Goal: Information Seeking & Learning: Learn about a topic

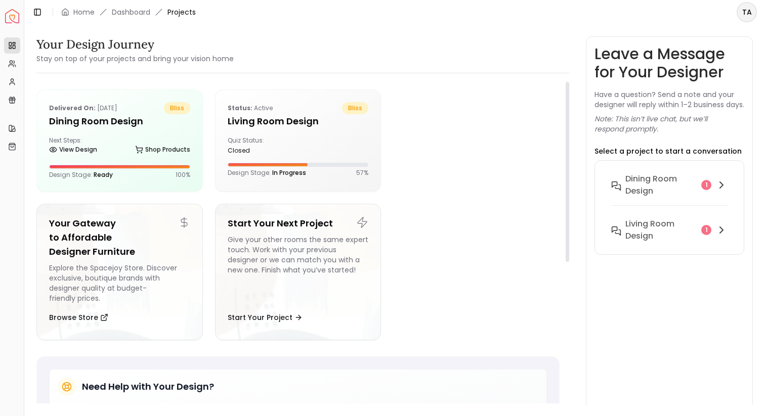
click at [425, 144] on div at bounding box center [476, 140] width 166 height 102
click at [669, 185] on h6 "Dining Room design" at bounding box center [661, 185] width 72 height 24
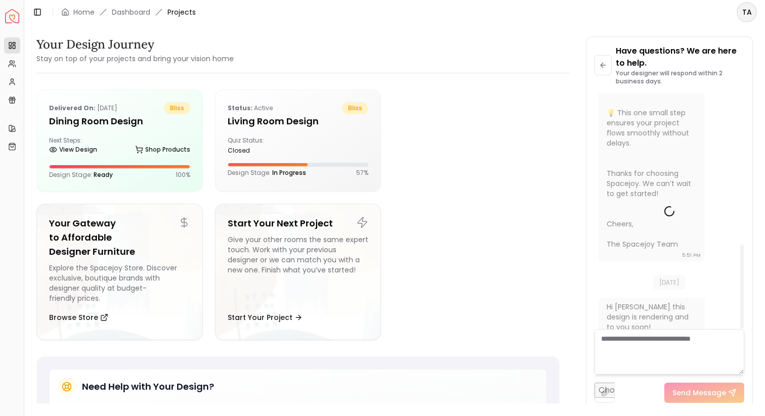
scroll to position [438, 0]
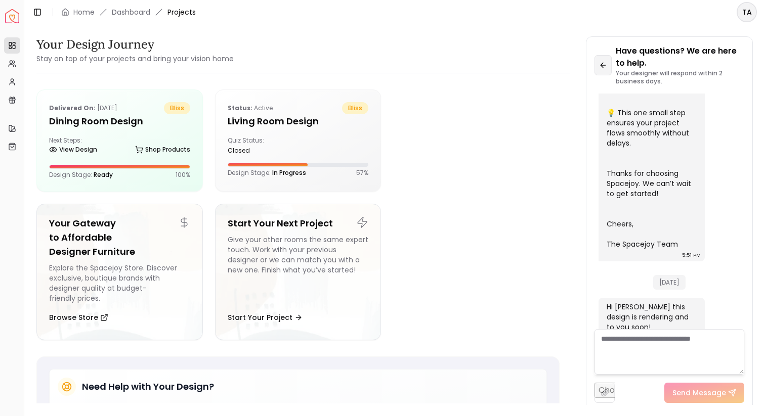
click at [603, 59] on button at bounding box center [602, 65] width 17 height 20
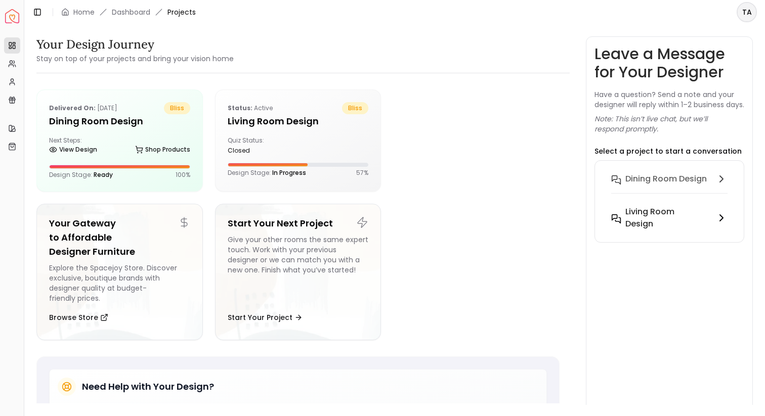
click at [647, 223] on h6 "Living Room design" at bounding box center [661, 218] width 72 height 24
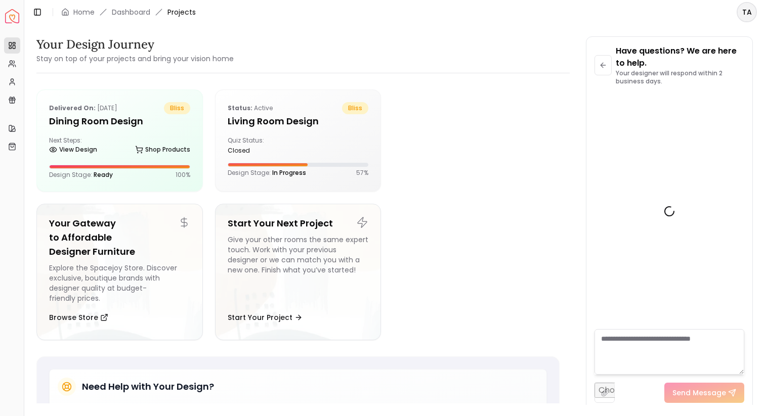
scroll to position [879, 0]
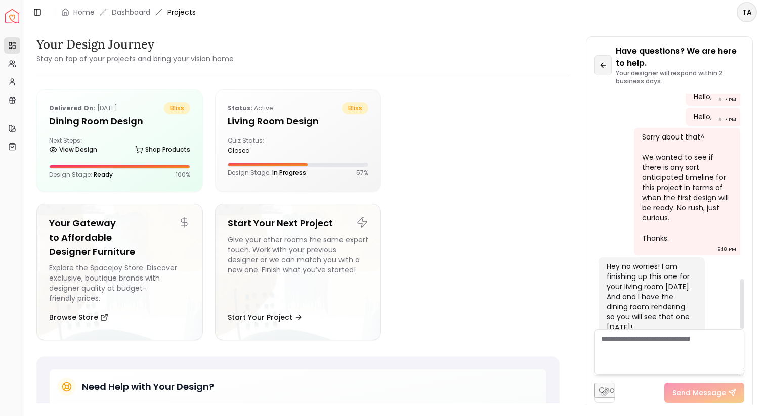
click at [603, 65] on icon at bounding box center [603, 65] width 8 height 8
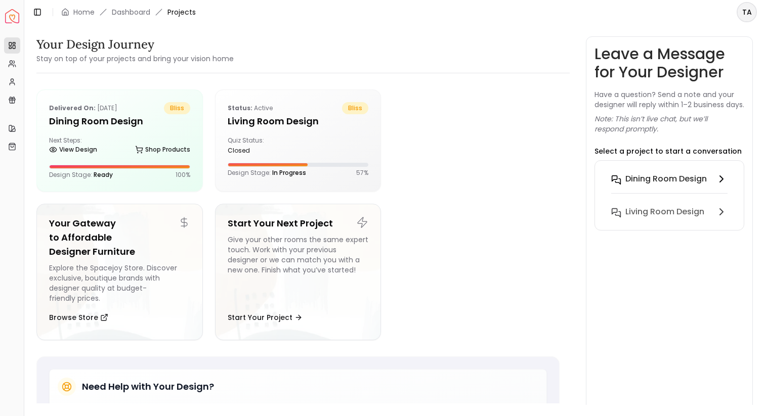
click at [655, 183] on h6 "Dining Room design" at bounding box center [665, 179] width 81 height 12
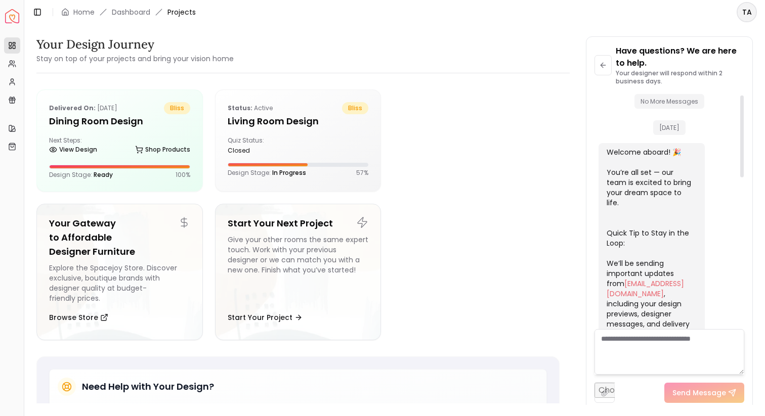
scroll to position [438, 0]
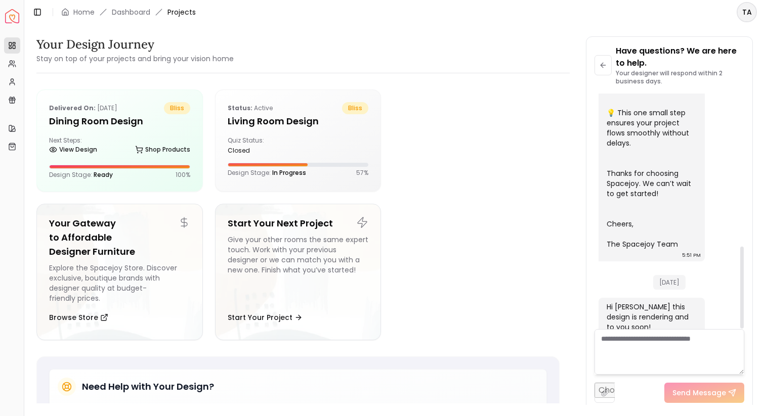
click at [605, 52] on div "Have questions? We are here to help. Your designer will respond within 2 busine…" at bounding box center [669, 69] width 150 height 49
click at [605, 64] on icon at bounding box center [603, 65] width 8 height 8
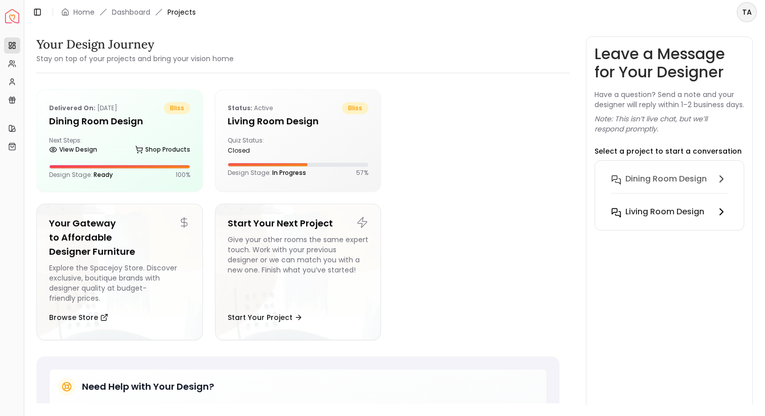
click at [658, 218] on h6 "Living Room design" at bounding box center [664, 212] width 79 height 12
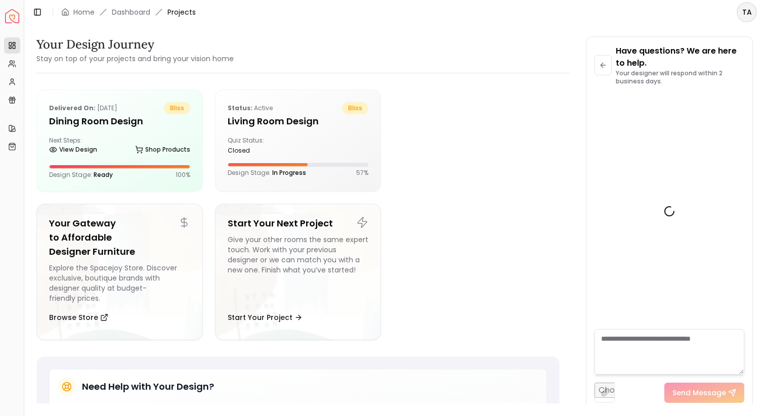
scroll to position [879, 0]
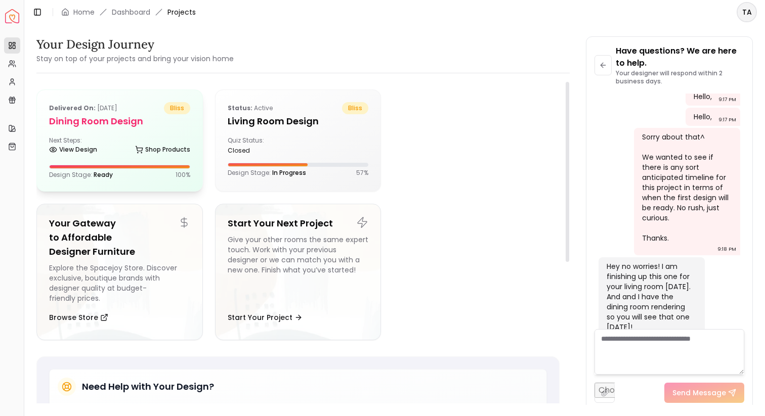
click at [106, 148] on div "View Design Shop Products" at bounding box center [119, 152] width 141 height 10
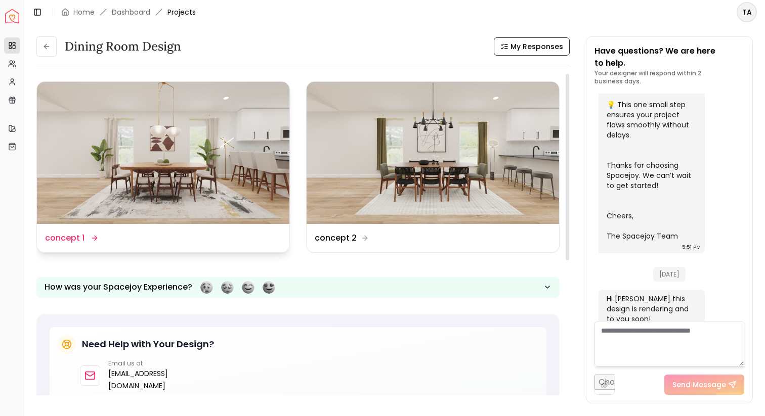
click at [76, 235] on dd "concept 1" at bounding box center [64, 238] width 39 height 12
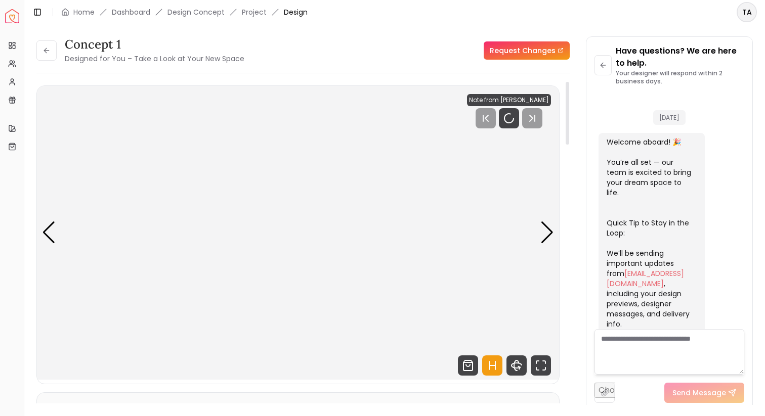
scroll to position [424, 0]
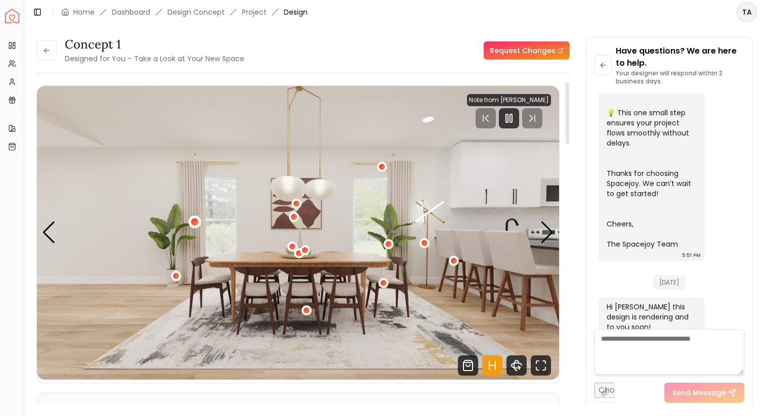
click at [193, 224] on div "1 / 5" at bounding box center [195, 222] width 8 height 8
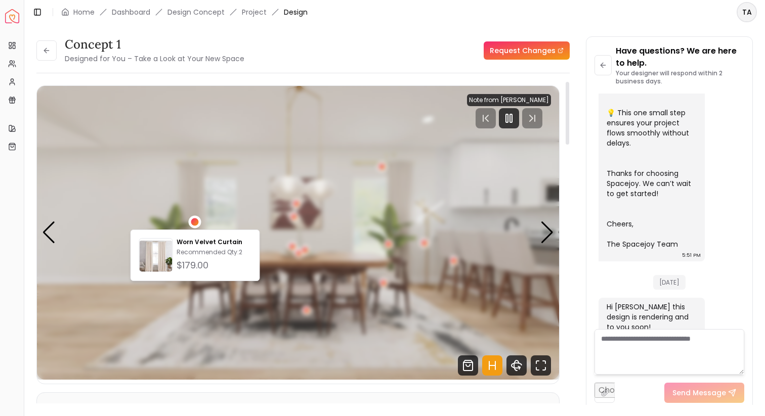
click at [193, 223] on div "1 / 5" at bounding box center [195, 222] width 8 height 8
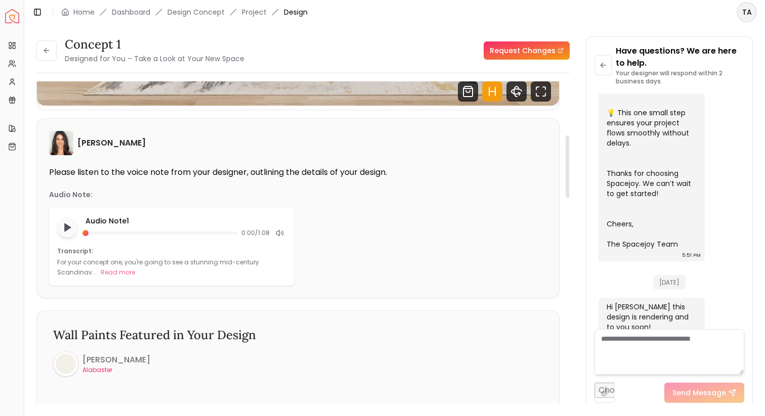
scroll to position [281, 0]
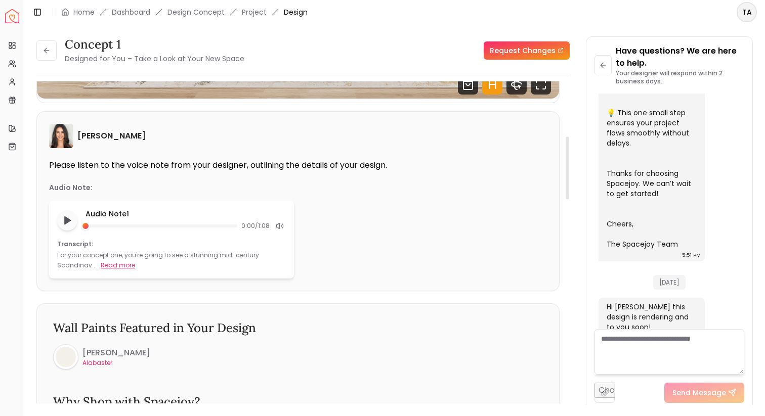
click at [103, 265] on button "Read more" at bounding box center [118, 265] width 34 height 10
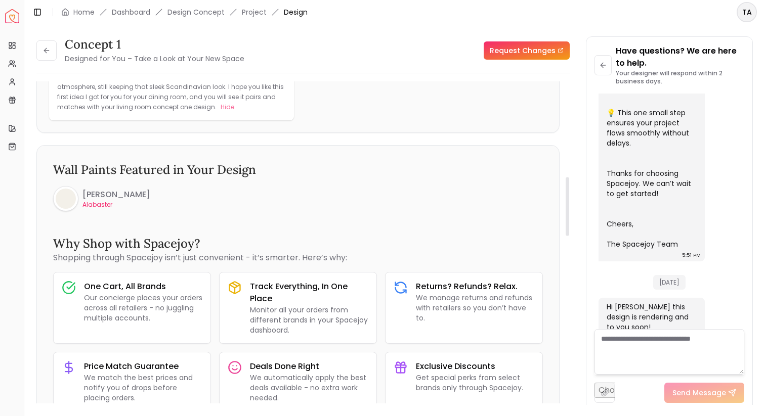
scroll to position [553, 0]
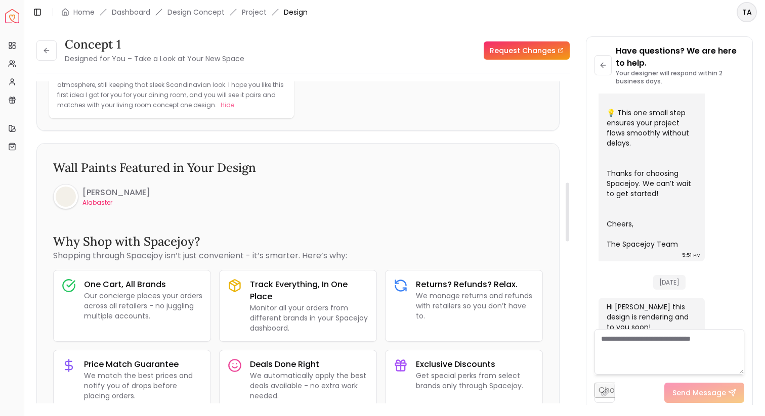
click at [92, 200] on p "Alabaster" at bounding box center [116, 203] width 68 height 8
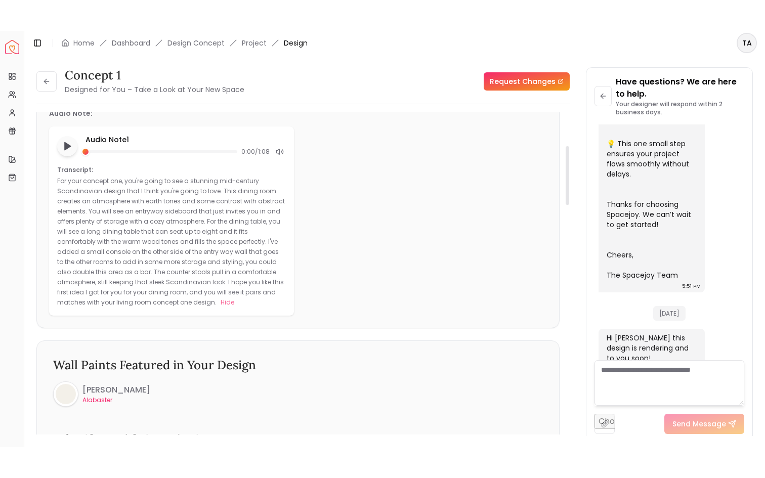
scroll to position [0, 0]
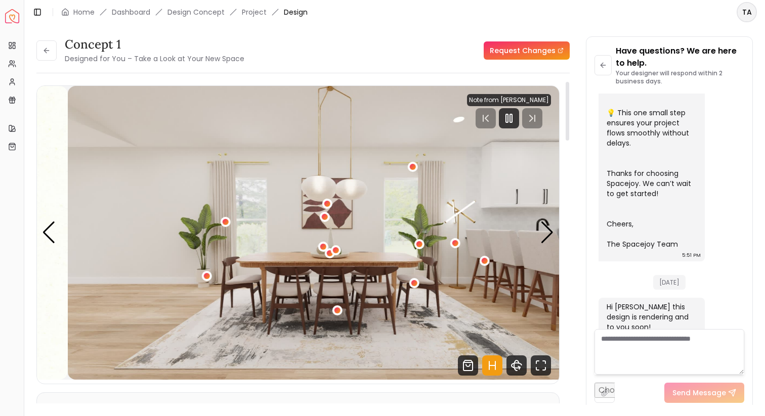
click at [361, 259] on img "1 / 5" at bounding box center [329, 233] width 522 height 294
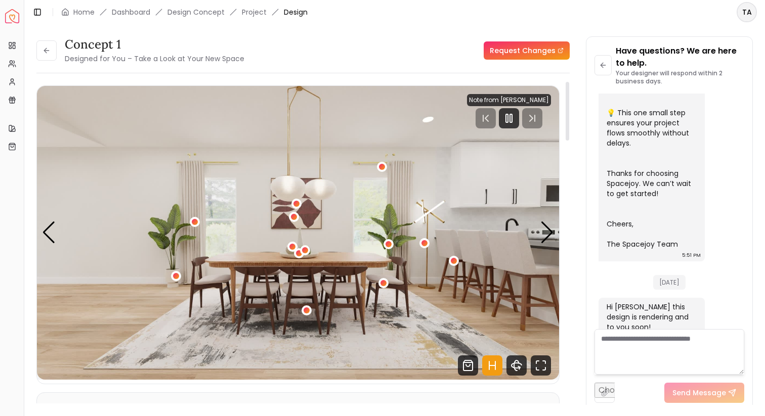
click at [545, 220] on img "1 / 5" at bounding box center [298, 233] width 522 height 294
click at [545, 222] on div "Next slide" at bounding box center [547, 232] width 14 height 22
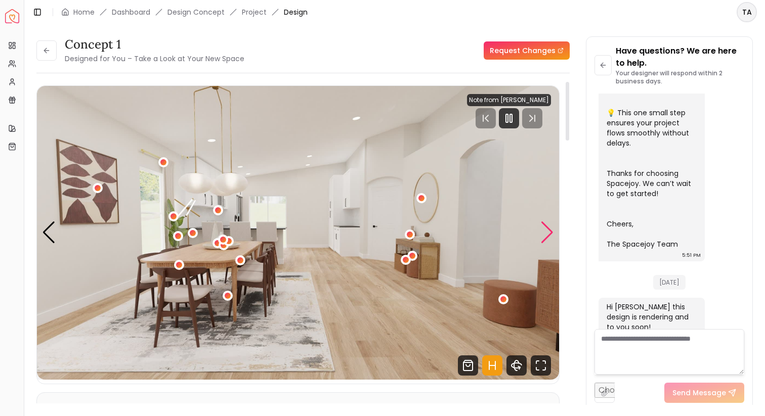
click at [547, 228] on div "Next slide" at bounding box center [547, 232] width 14 height 22
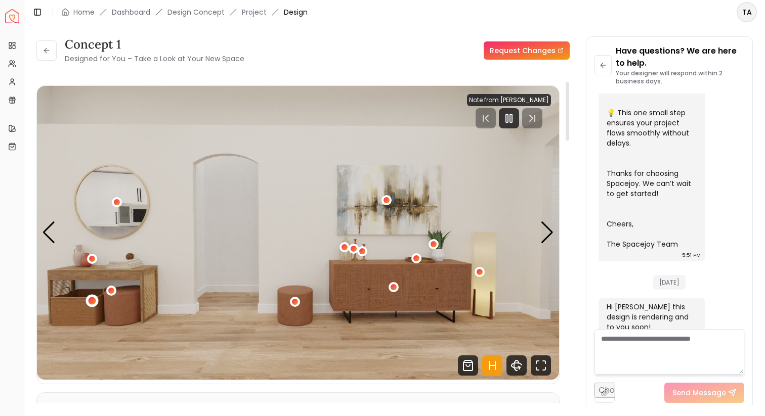
click at [92, 296] on div "3 / 5" at bounding box center [91, 301] width 13 height 13
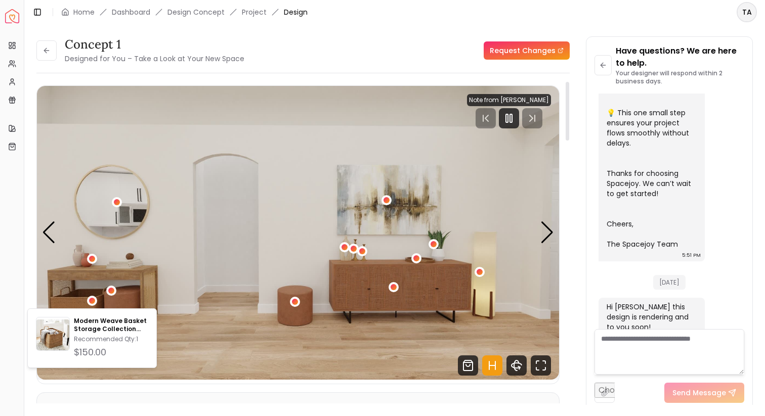
click at [187, 281] on img "3 / 5" at bounding box center [298, 233] width 522 height 294
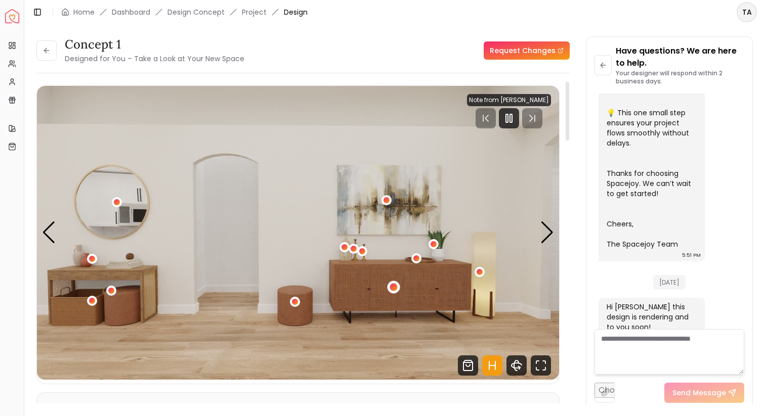
click at [395, 288] on div "3 / 5" at bounding box center [393, 288] width 8 height 8
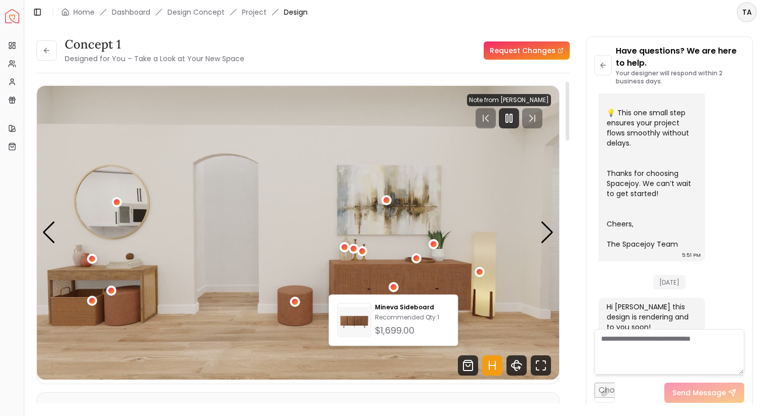
click at [415, 280] on img "3 / 5" at bounding box center [298, 233] width 522 height 294
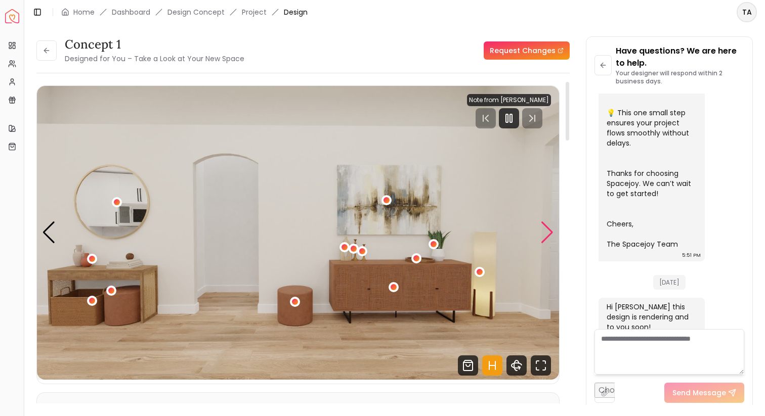
click at [550, 232] on div "Next slide" at bounding box center [547, 232] width 14 height 22
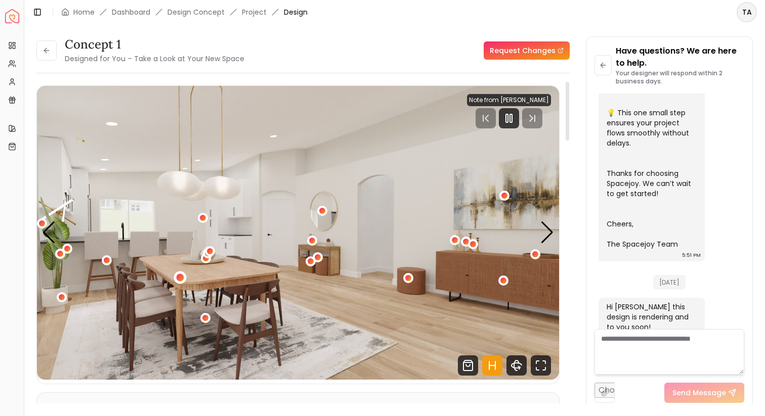
click at [177, 274] on div "4 / 5" at bounding box center [180, 278] width 8 height 8
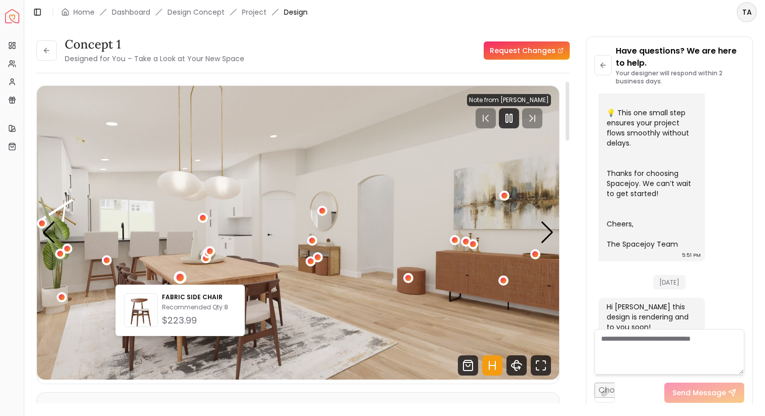
click at [200, 275] on img "4 / 5" at bounding box center [298, 233] width 522 height 294
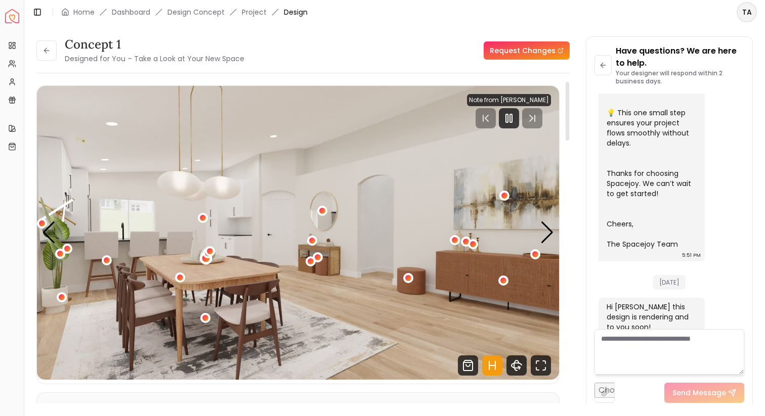
click at [206, 260] on div "4 / 5" at bounding box center [206, 258] width 8 height 8
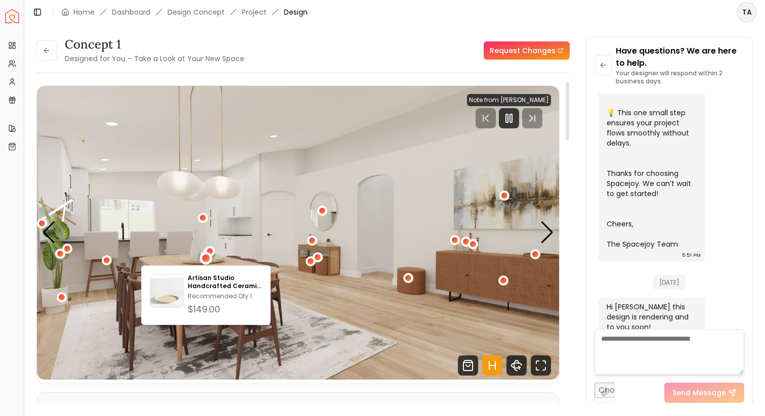
click at [232, 253] on img "4 / 5" at bounding box center [298, 233] width 522 height 294
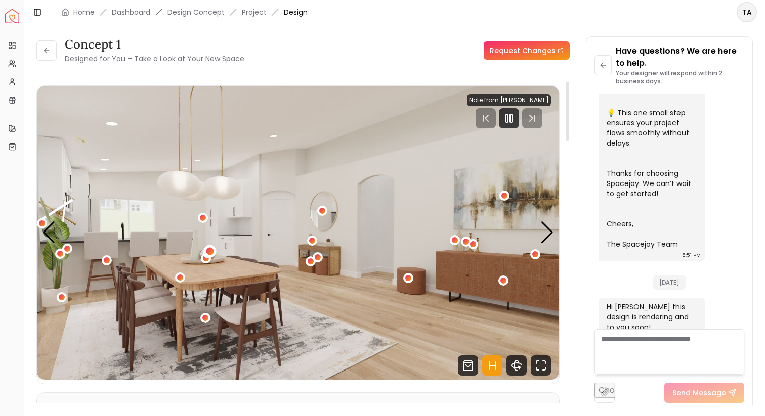
click at [212, 253] on div "4 / 5" at bounding box center [210, 252] width 8 height 8
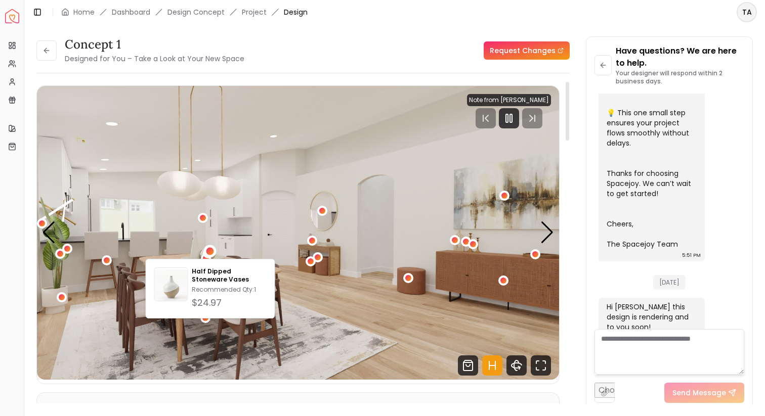
click at [237, 243] on img "4 / 5" at bounding box center [298, 233] width 522 height 294
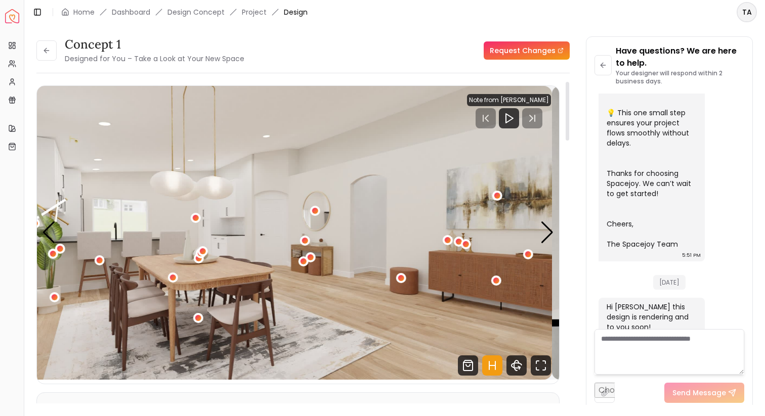
click at [238, 298] on img "4 / 5" at bounding box center [291, 233] width 522 height 294
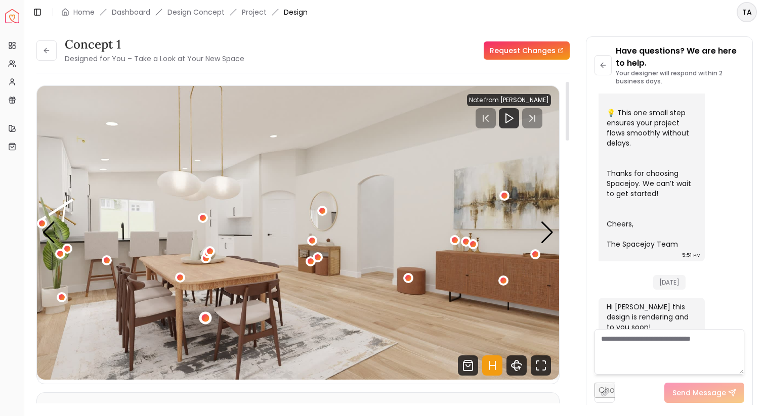
click at [207, 316] on div "4 / 5" at bounding box center [205, 318] width 8 height 8
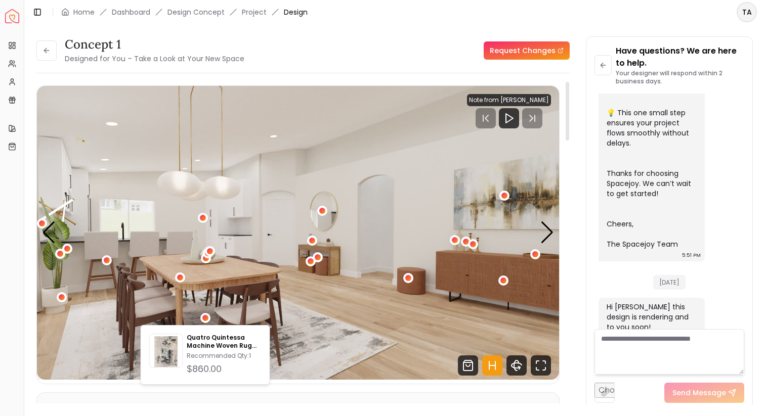
click at [252, 281] on img "4 / 5" at bounding box center [298, 233] width 522 height 294
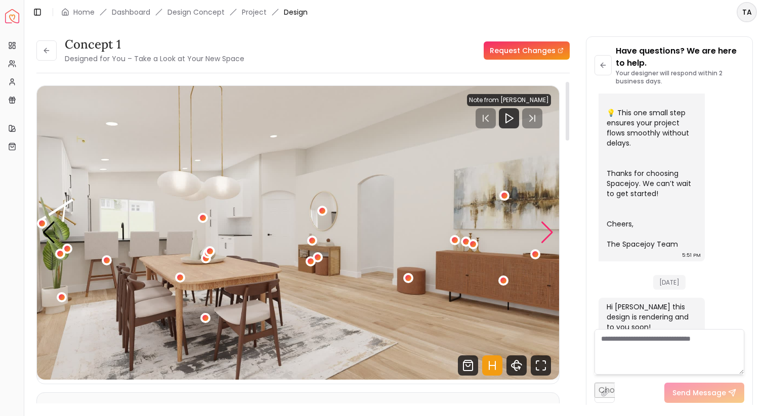
click at [547, 232] on div "Next slide" at bounding box center [547, 232] width 14 height 22
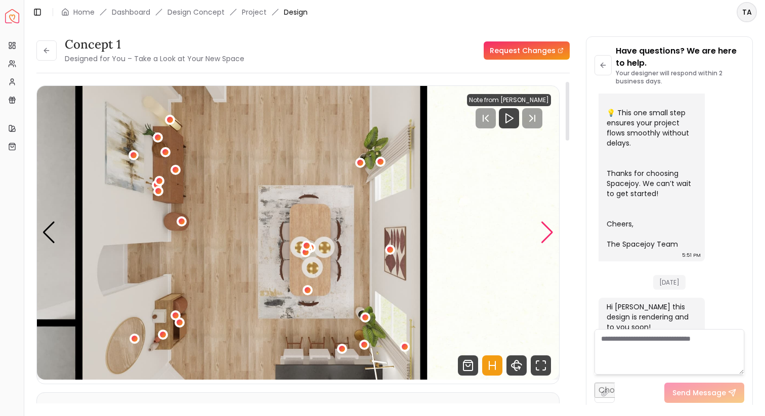
click at [547, 232] on div "Next slide" at bounding box center [547, 232] width 14 height 22
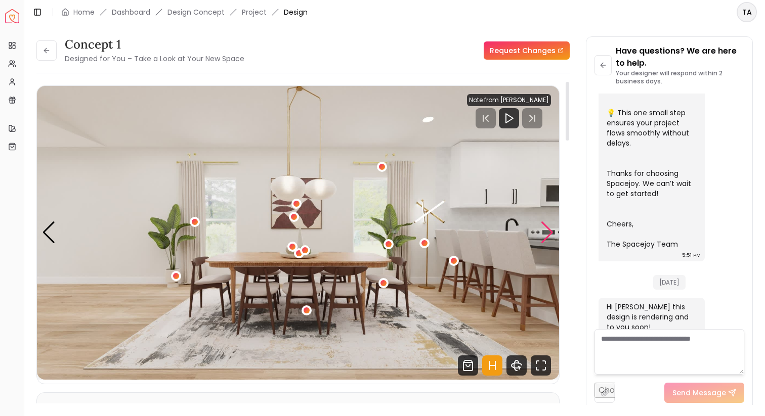
click at [547, 233] on div "Next slide" at bounding box center [547, 232] width 14 height 22
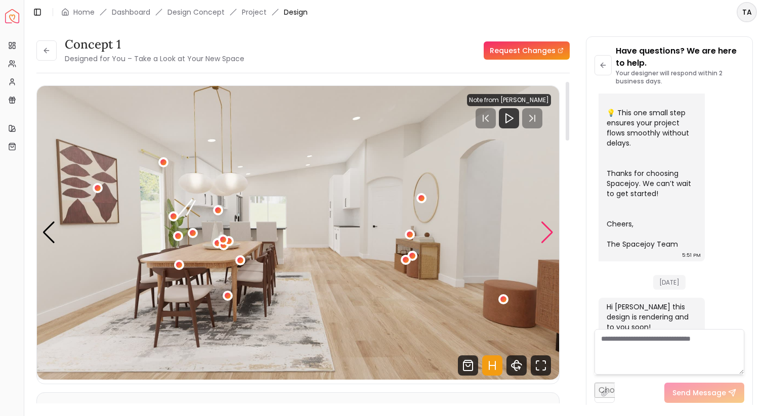
click at [544, 241] on div "Next slide" at bounding box center [547, 232] width 14 height 22
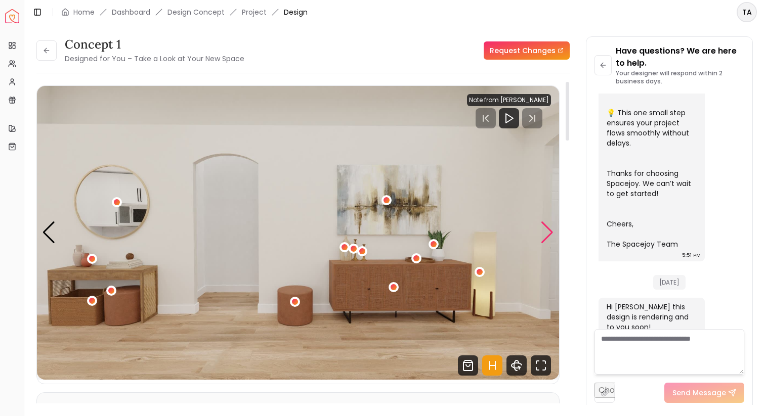
click at [544, 240] on div "Next slide" at bounding box center [547, 232] width 14 height 22
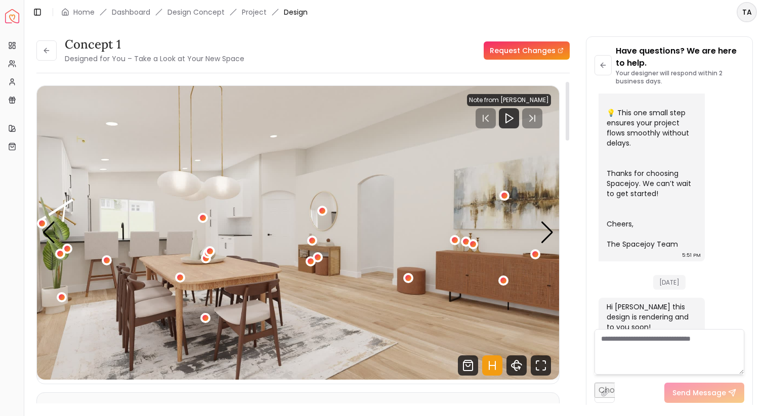
click at [317, 243] on img "4 / 5" at bounding box center [298, 233] width 522 height 294
click at [527, 368] on img "4 / 5" at bounding box center [298, 233] width 522 height 294
click at [523, 368] on icon "360 View" at bounding box center [516, 365] width 20 height 20
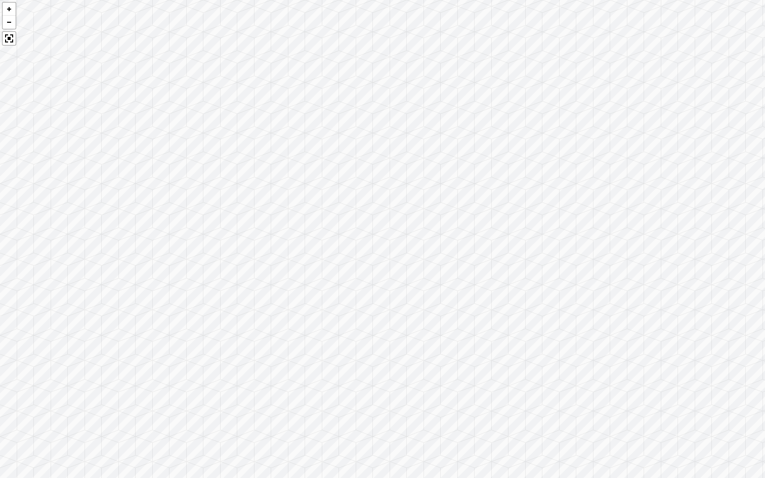
drag, startPoint x: 348, startPoint y: 319, endPoint x: 510, endPoint y: 338, distance: 162.9
click at [510, 338] on div at bounding box center [382, 239] width 765 height 478
drag, startPoint x: 254, startPoint y: 283, endPoint x: 433, endPoint y: 217, distance: 191.2
click at [433, 217] on div at bounding box center [382, 239] width 765 height 478
drag, startPoint x: 283, startPoint y: 238, endPoint x: 573, endPoint y: 247, distance: 289.9
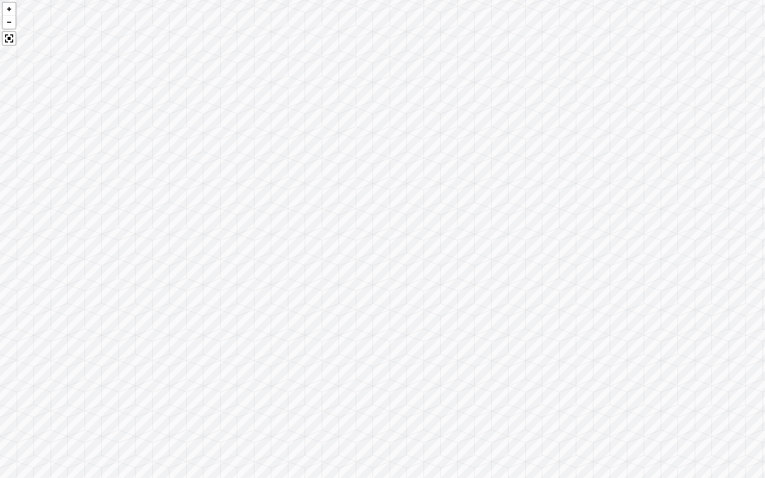
click at [573, 247] on div at bounding box center [382, 239] width 765 height 478
drag, startPoint x: 321, startPoint y: 266, endPoint x: 415, endPoint y: 278, distance: 94.8
click at [414, 278] on div at bounding box center [382, 239] width 765 height 478
drag, startPoint x: 417, startPoint y: 245, endPoint x: 390, endPoint y: 271, distance: 36.8
click at [390, 271] on div at bounding box center [382, 239] width 765 height 478
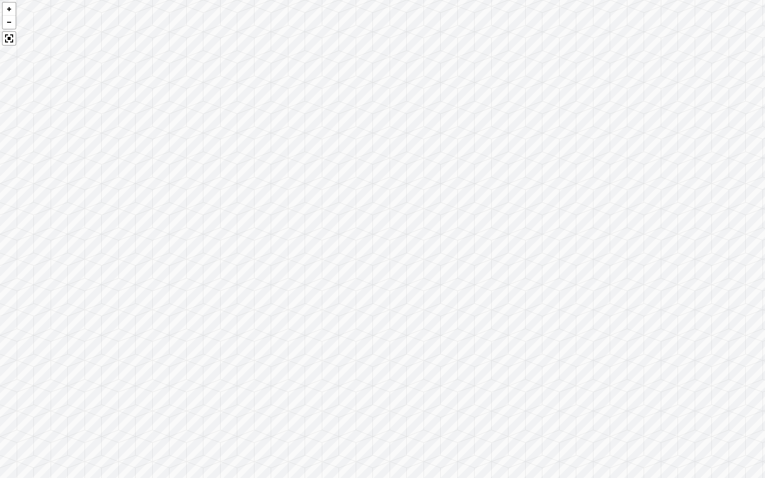
click at [354, 298] on div at bounding box center [382, 239] width 765 height 478
click at [8, 37] on div at bounding box center [9, 38] width 14 height 14
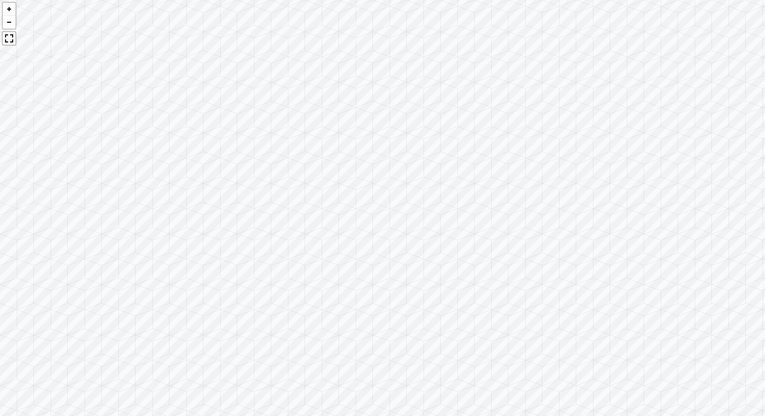
scroll to position [424, 0]
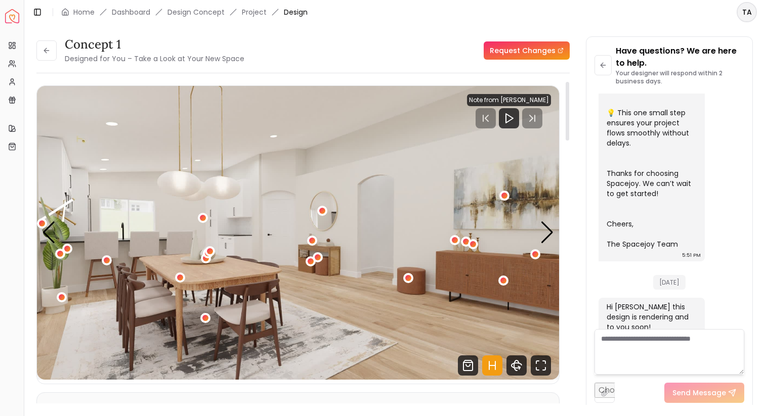
click at [203, 198] on img "4 / 5" at bounding box center [298, 233] width 522 height 294
click at [544, 362] on icon "Fullscreen" at bounding box center [540, 365] width 20 height 20
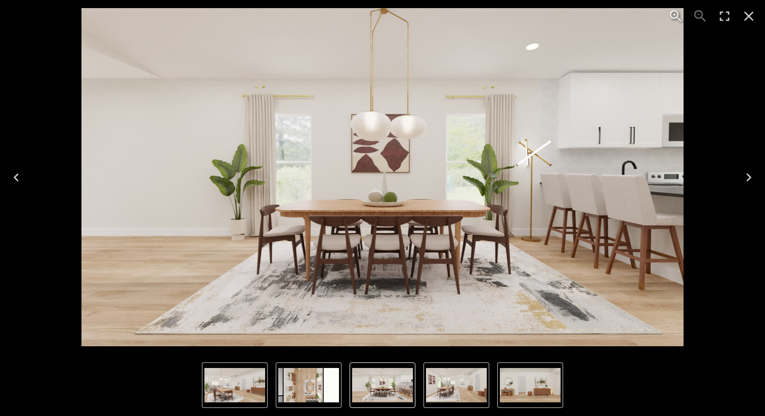
click at [744, 15] on icon "Close" at bounding box center [748, 16] width 16 height 16
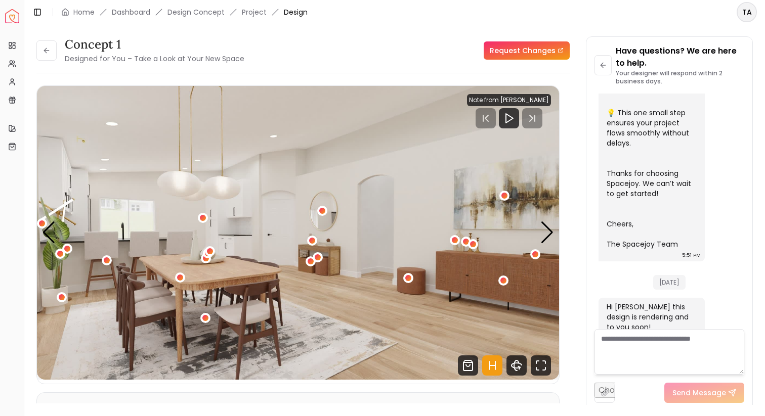
click at [560, 51] on icon at bounding box center [560, 51] width 6 height 6
click at [143, 10] on link "Dashboard" at bounding box center [131, 12] width 38 height 10
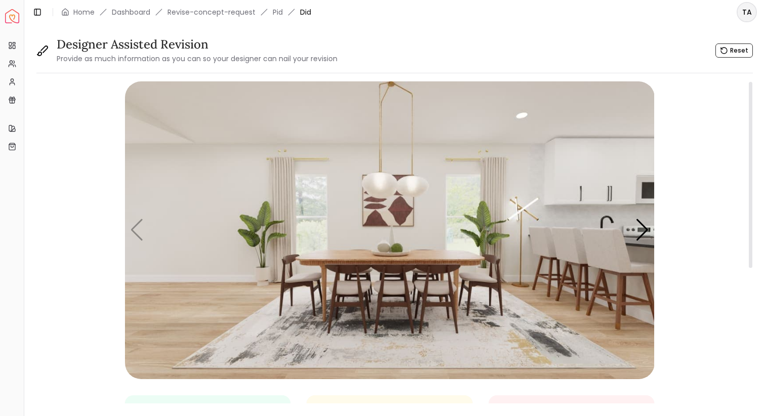
click at [342, 215] on img "1 / 5" at bounding box center [389, 230] width 529 height 298
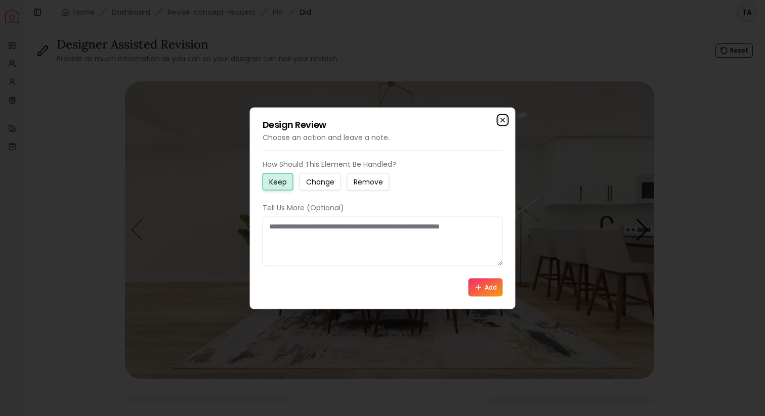
click at [499, 118] on icon "button" at bounding box center [503, 120] width 8 height 8
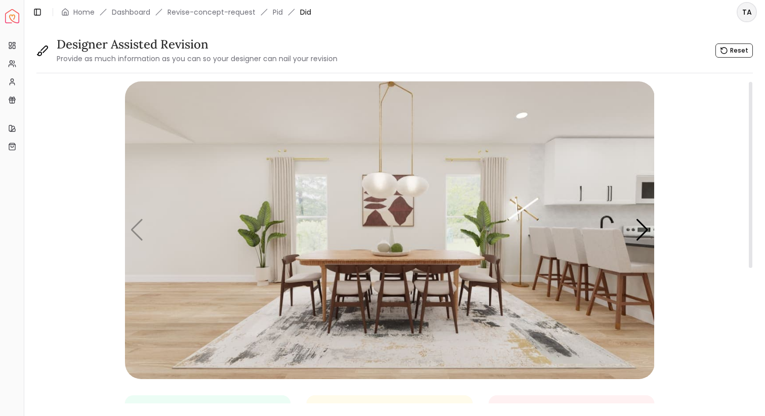
click at [349, 199] on img "1 / 5" at bounding box center [389, 230] width 529 height 298
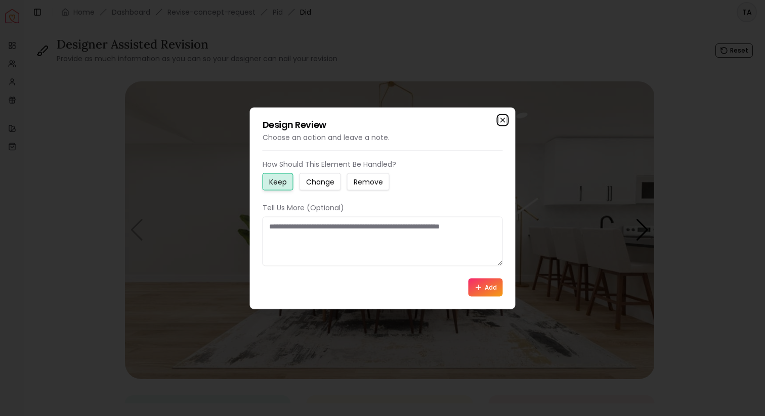
click at [501, 118] on icon "button" at bounding box center [503, 120] width 4 height 4
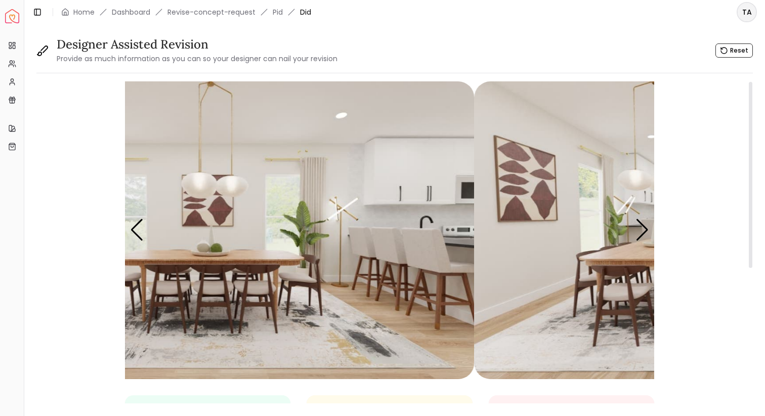
click at [323, 235] on img "1 / 5" at bounding box center [208, 230] width 529 height 298
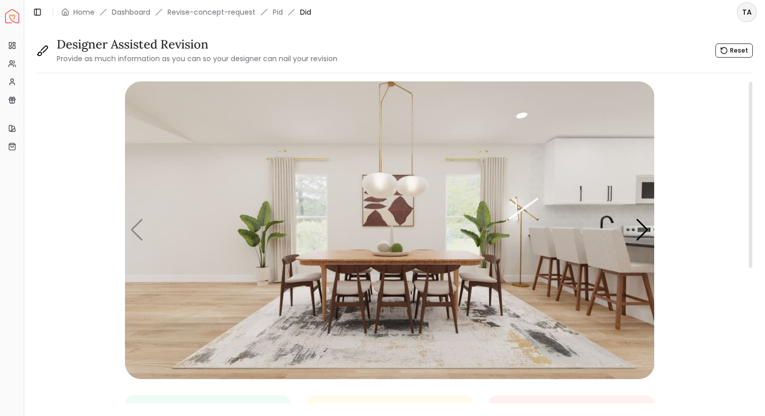
click at [645, 242] on img "1 / 5" at bounding box center [389, 230] width 529 height 298
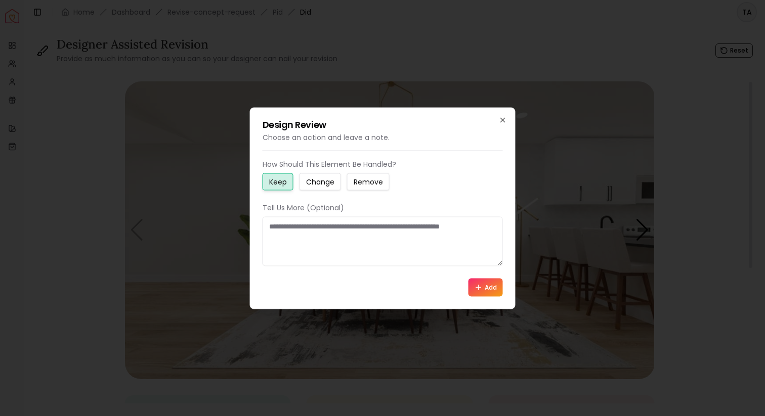
click at [645, 233] on div at bounding box center [382, 208] width 765 height 416
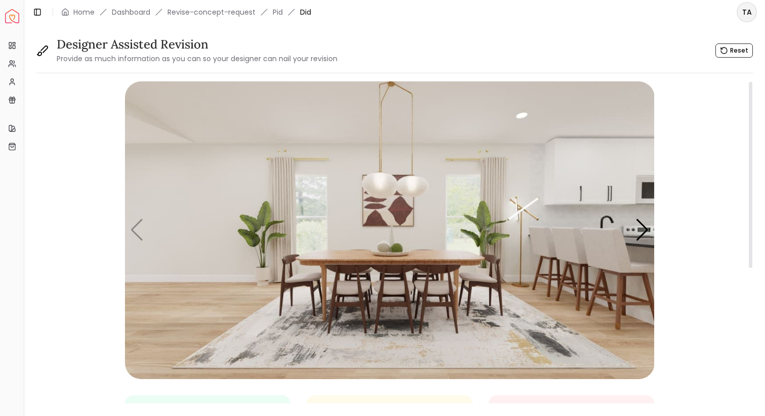
click at [656, 226] on div "Keep - Change - Remove - Any Closing Comment (Optional) Once the design is sent…" at bounding box center [389, 365] width 706 height 569
click at [645, 226] on div "Next slide" at bounding box center [642, 230] width 14 height 22
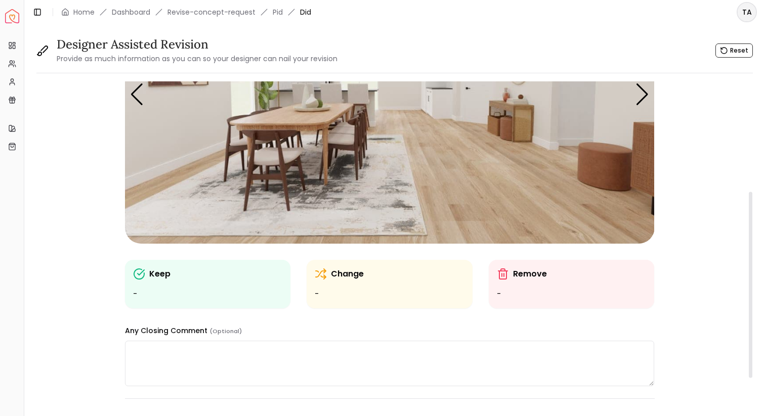
scroll to position [241, 0]
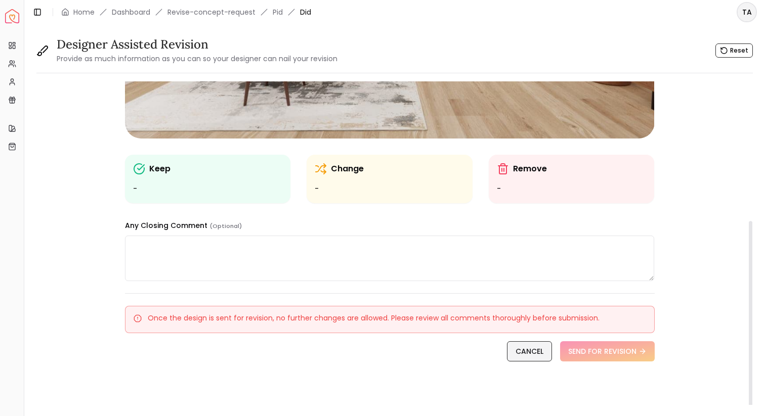
click at [511, 354] on link "CANCEL" at bounding box center [529, 351] width 45 height 20
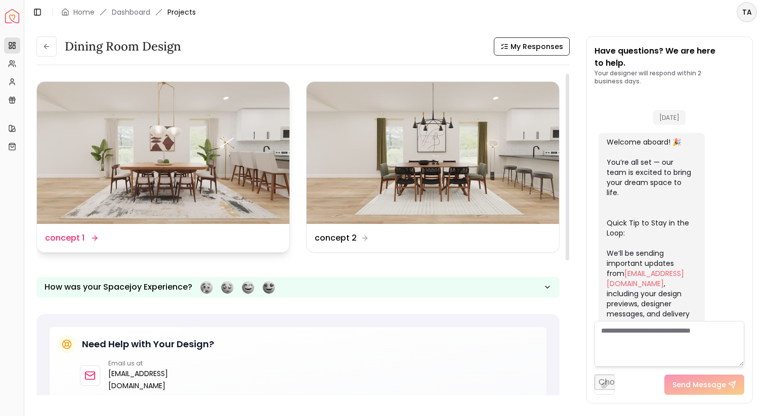
scroll to position [432, 0]
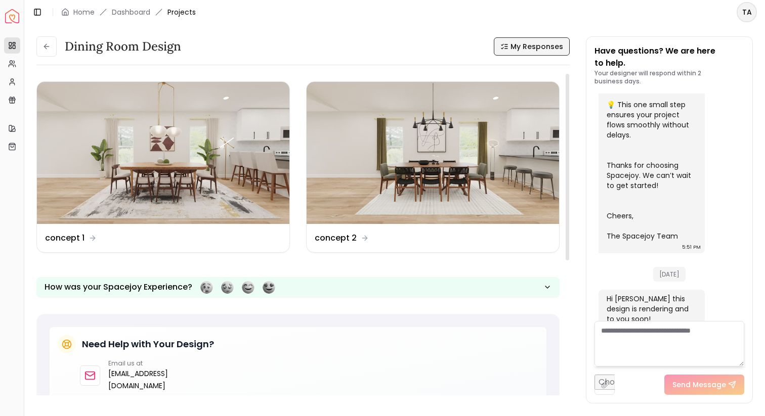
click at [498, 40] on button "My Responses" at bounding box center [531, 46] width 76 height 18
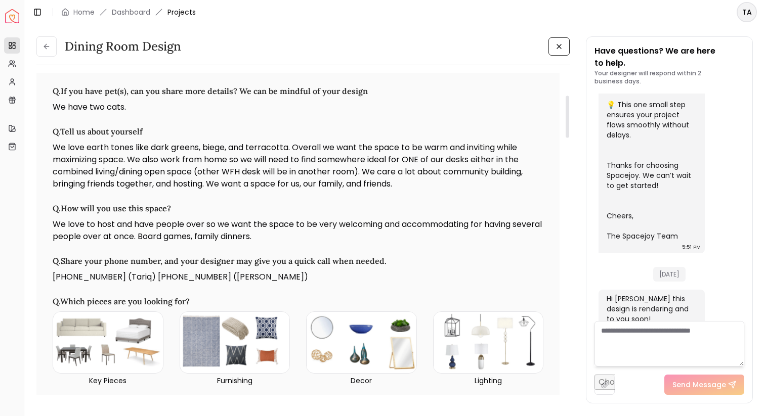
scroll to position [0, 0]
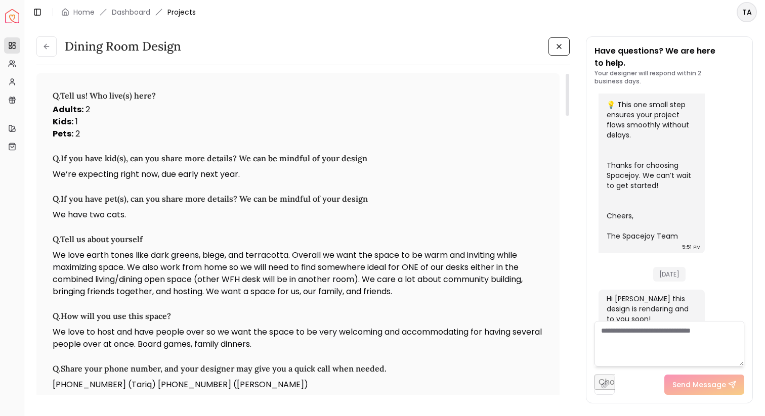
click at [35, 38] on div "Dining Room design Dining Room design Q. Tell us! Who live(s) here? Adults : 2 …" at bounding box center [394, 214] width 740 height 381
click at [44, 39] on button at bounding box center [46, 46] width 20 height 20
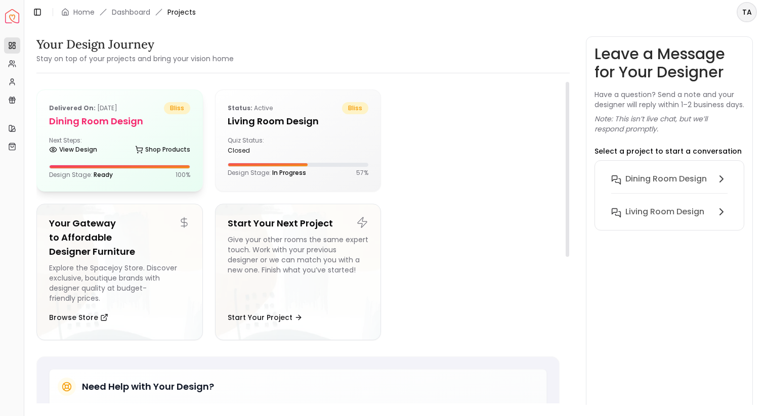
click at [157, 174] on div "Design Stage: Ready 100 %" at bounding box center [119, 175] width 141 height 8
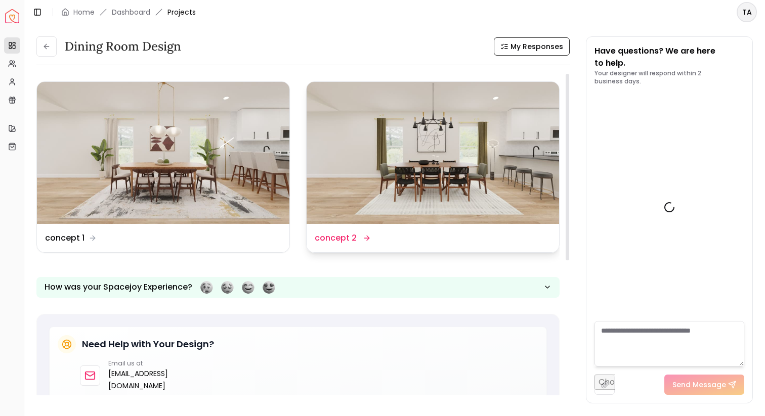
scroll to position [432, 0]
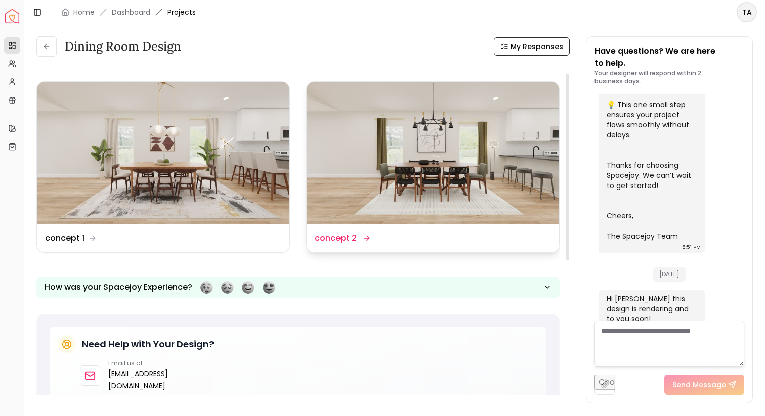
click at [449, 198] on img at bounding box center [432, 153] width 252 height 142
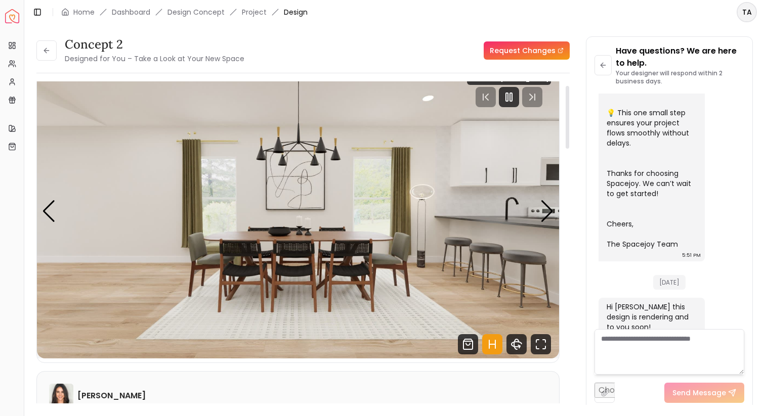
scroll to position [33, 0]
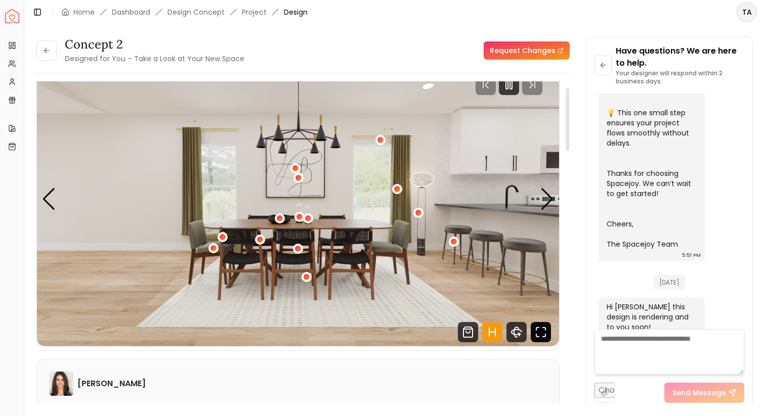
click at [546, 328] on icon "Fullscreen" at bounding box center [540, 332] width 20 height 20
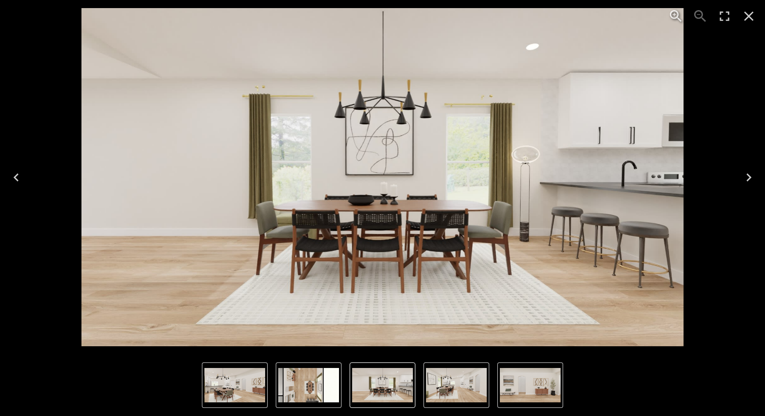
click at [749, 178] on icon "Next" at bounding box center [748, 177] width 5 height 8
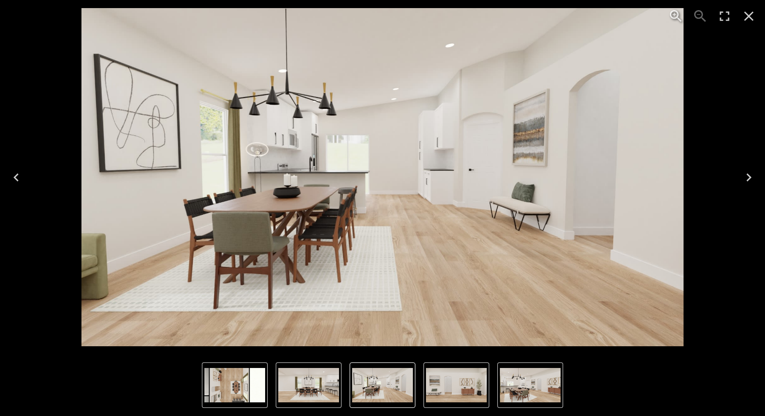
click at [752, 185] on icon "Next" at bounding box center [748, 177] width 16 height 16
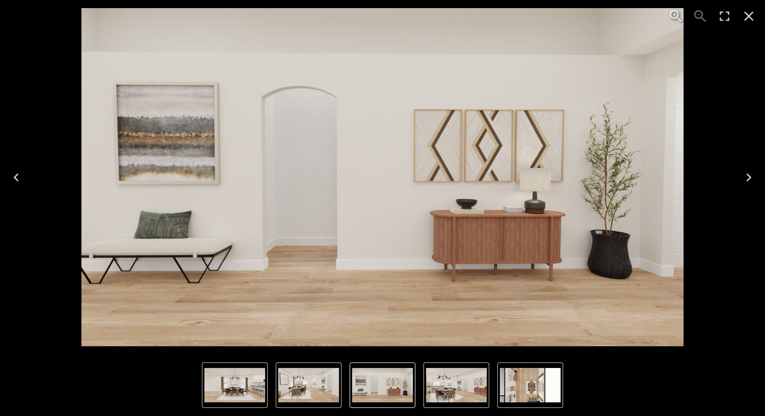
click at [591, 246] on img "3 of 5" at bounding box center [381, 177] width 601 height 338
click at [746, 177] on icon "Next" at bounding box center [748, 177] width 16 height 16
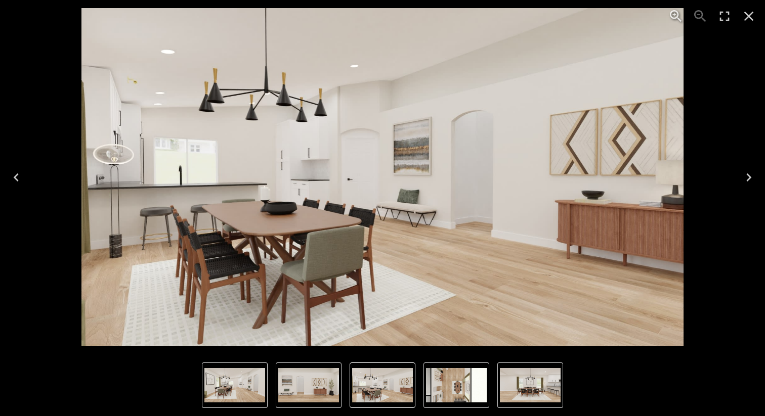
click at [749, 21] on icon "Close" at bounding box center [748, 16] width 16 height 16
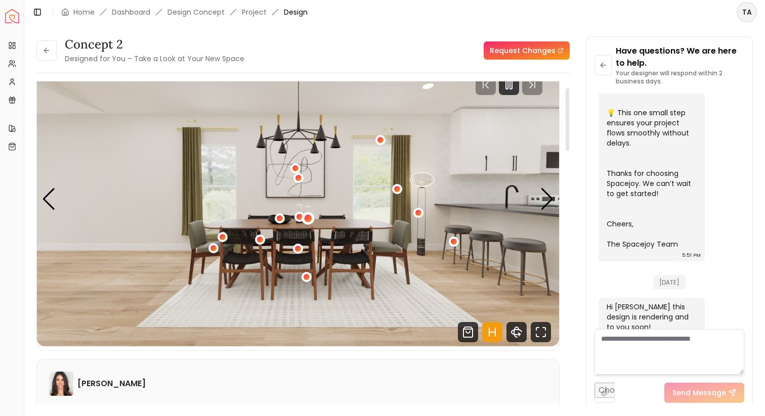
click at [308, 219] on div "1 / 5" at bounding box center [308, 218] width 8 height 8
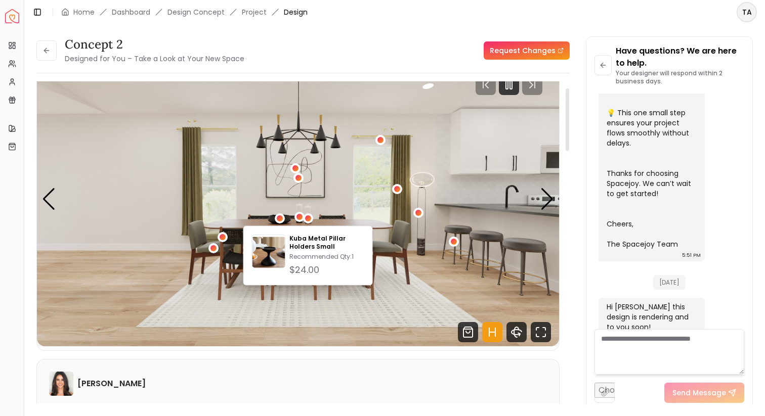
click at [341, 210] on img "1 / 5" at bounding box center [298, 200] width 522 height 294
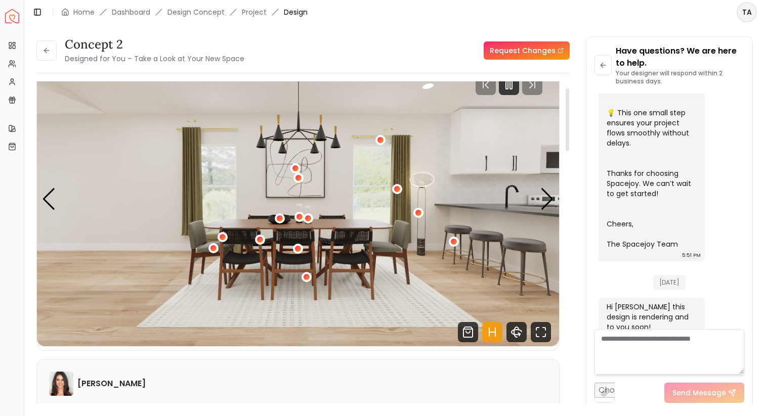
click at [558, 213] on img "1 / 5" at bounding box center [298, 200] width 522 height 294
click at [543, 198] on div "Next slide" at bounding box center [547, 199] width 14 height 22
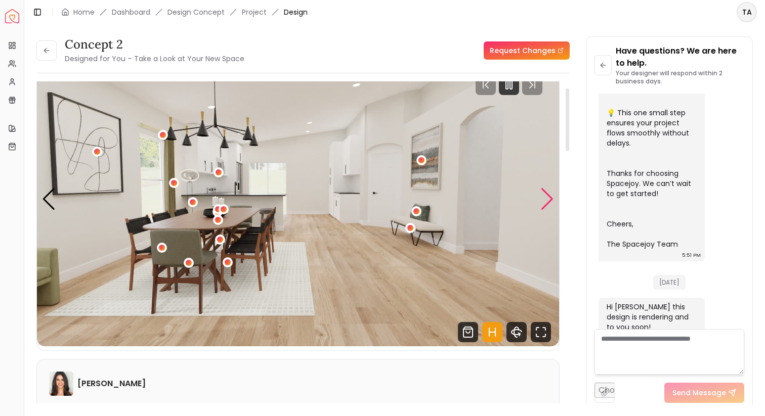
click at [543, 198] on div "Next slide" at bounding box center [547, 199] width 14 height 22
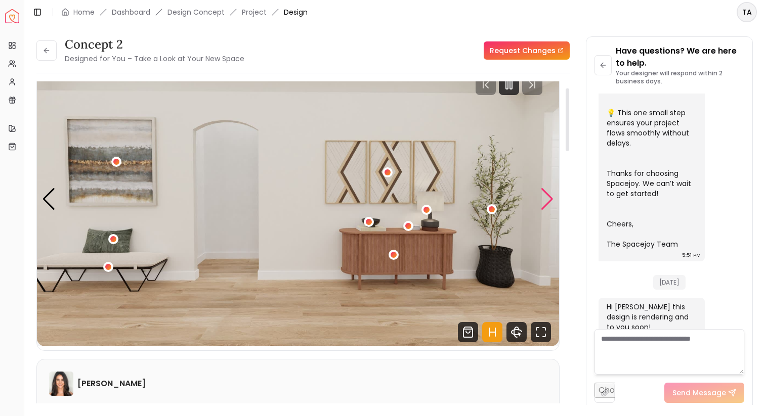
click at [543, 198] on div "Next slide" at bounding box center [547, 199] width 14 height 22
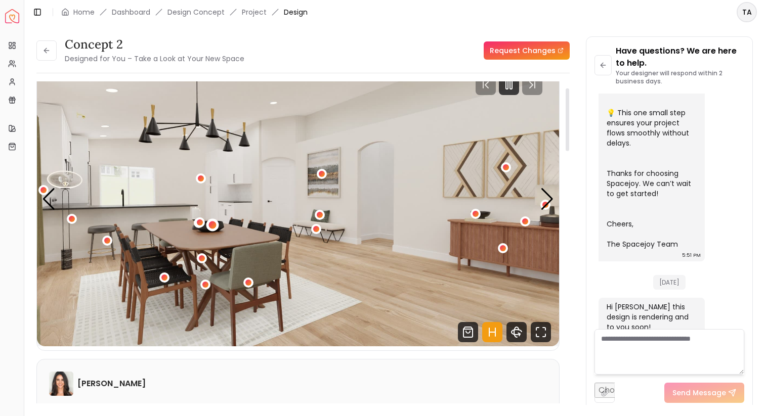
click at [212, 224] on div "4 / 5" at bounding box center [212, 225] width 8 height 8
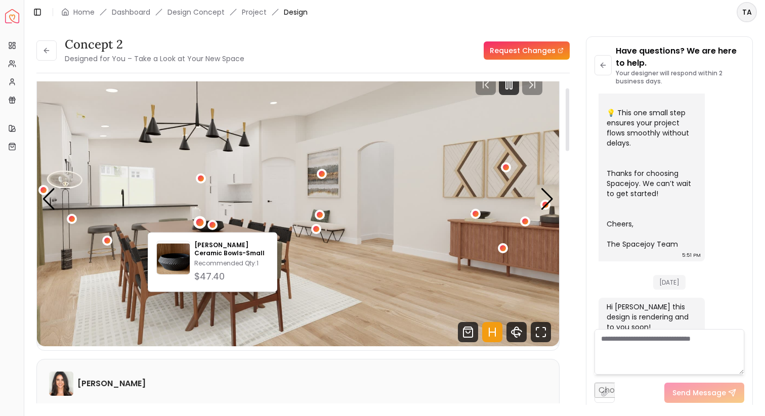
click at [200, 221] on div "4 / 5" at bounding box center [200, 223] width 8 height 8
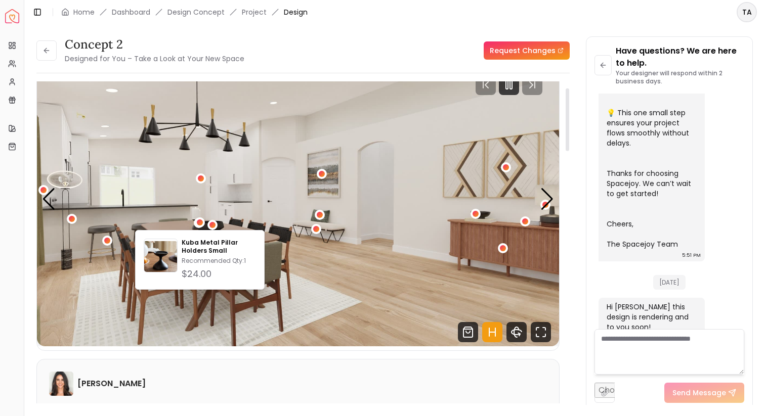
click at [275, 235] on img "4 / 5" at bounding box center [298, 200] width 522 height 294
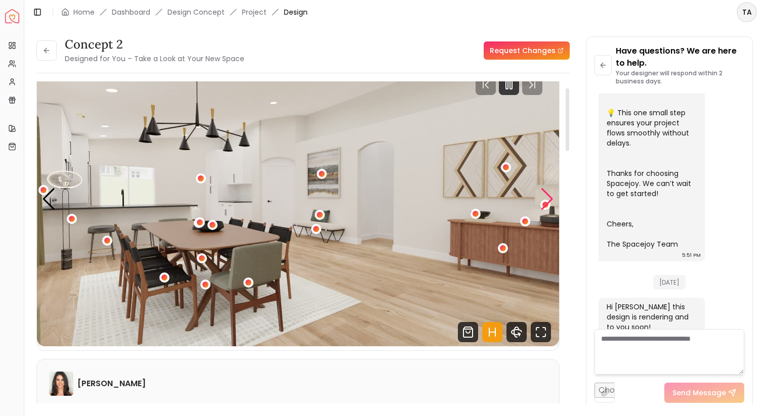
click at [549, 199] on div "Next slide" at bounding box center [547, 199] width 14 height 22
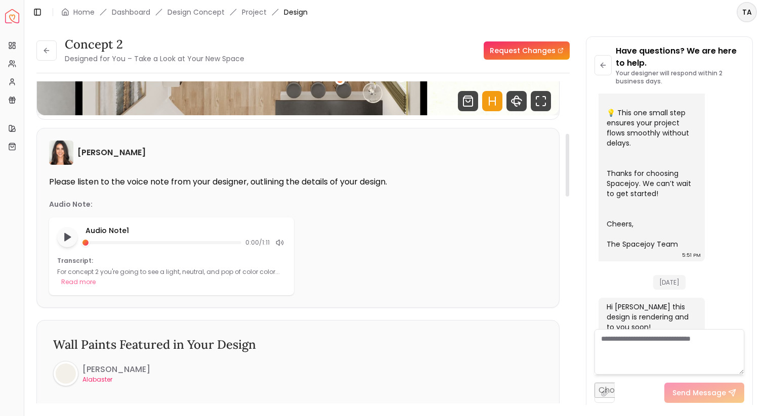
scroll to position [267, 0]
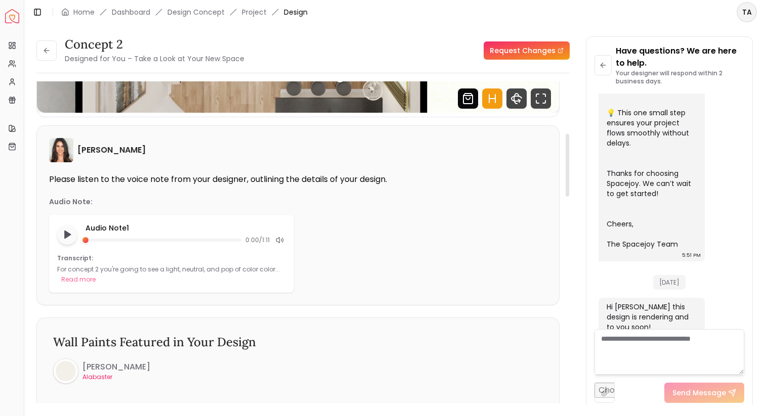
click at [469, 100] on icon "Shop Products from this design" at bounding box center [468, 98] width 20 height 20
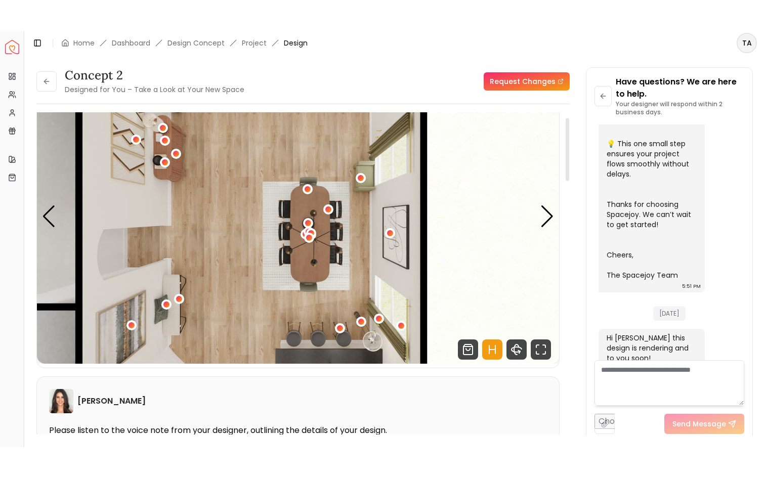
scroll to position [0, 0]
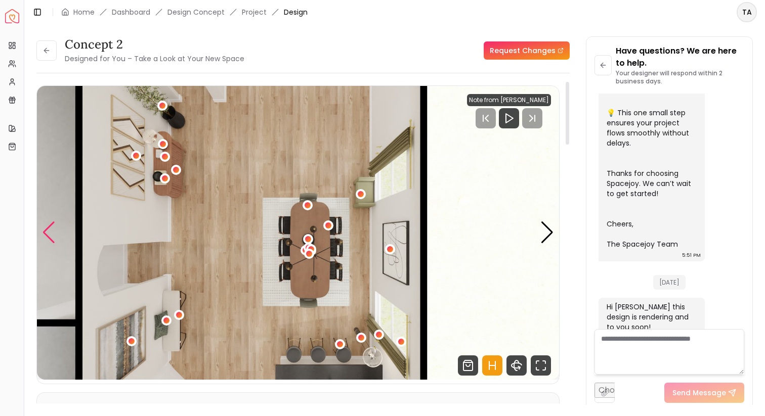
click at [50, 237] on div "Previous slide" at bounding box center [49, 232] width 14 height 22
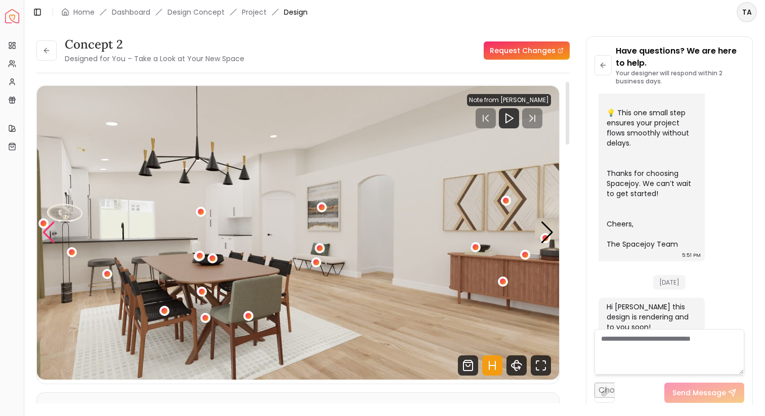
click at [50, 237] on div "Previous slide" at bounding box center [49, 232] width 14 height 22
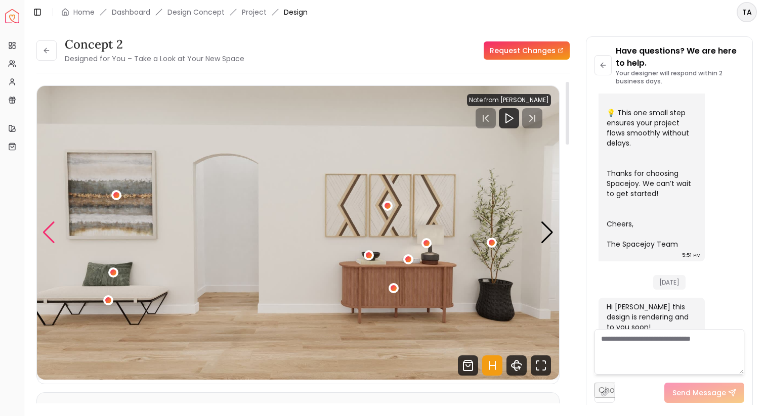
click at [50, 237] on div "Previous slide" at bounding box center [49, 232] width 14 height 22
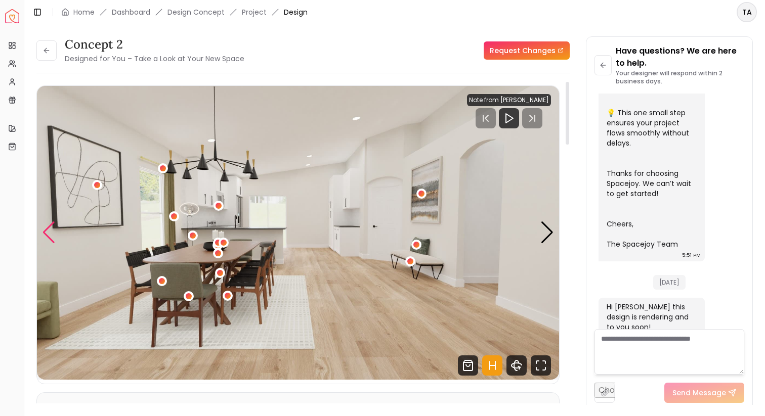
click at [50, 237] on div "Previous slide" at bounding box center [49, 232] width 14 height 22
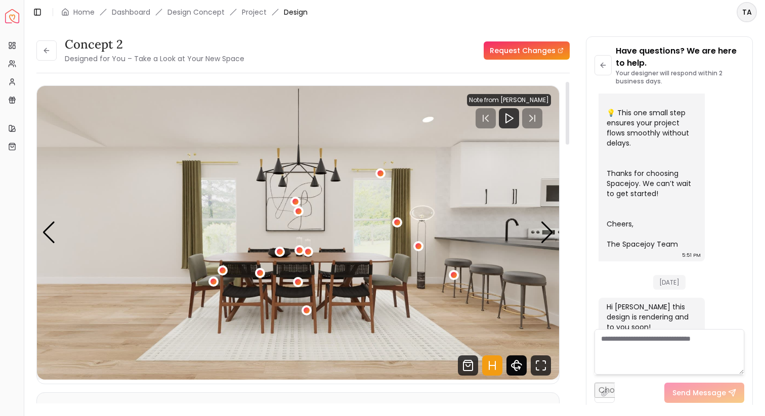
click at [516, 364] on icon "360 View" at bounding box center [516, 365] width 20 height 20
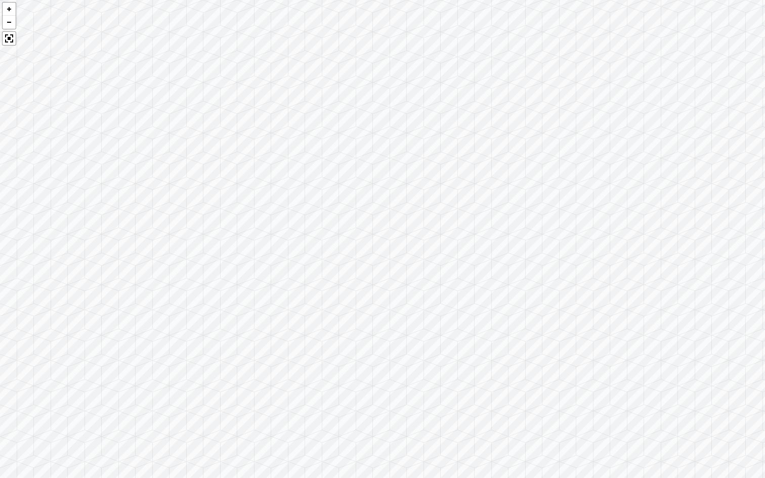
drag, startPoint x: 329, startPoint y: 316, endPoint x: 392, endPoint y: 311, distance: 63.4
click at [392, 311] on div at bounding box center [382, 239] width 765 height 478
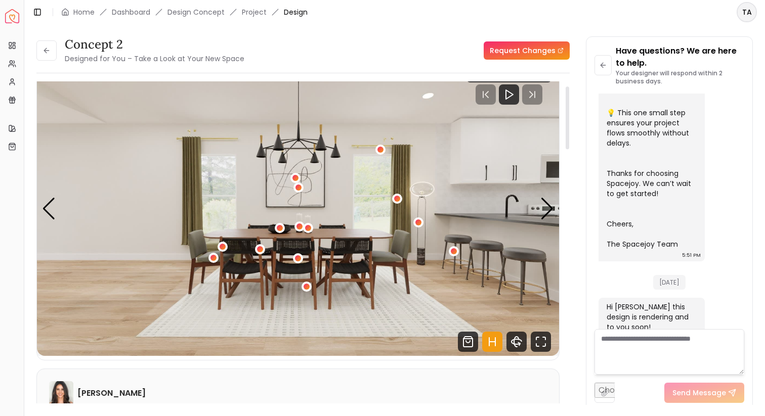
scroll to position [0, 0]
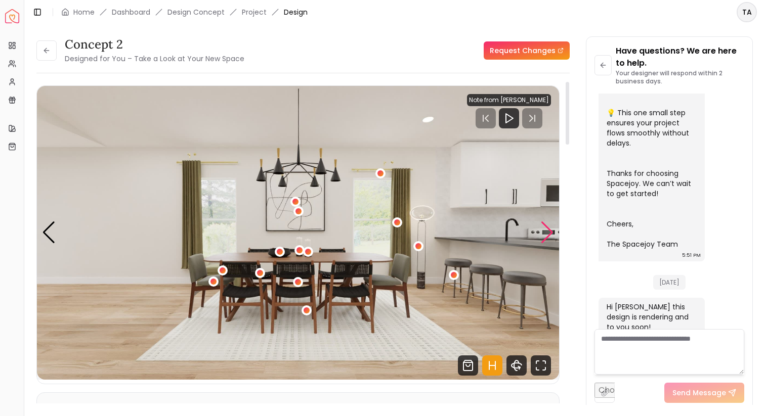
click at [547, 224] on div "Next slide" at bounding box center [547, 232] width 14 height 22
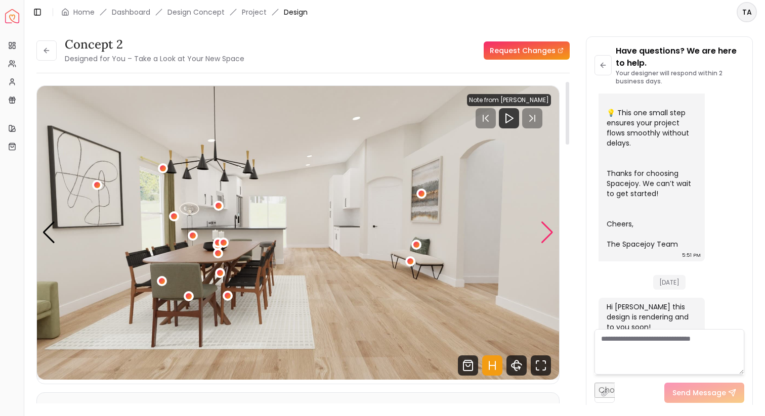
click at [547, 224] on div "Next slide" at bounding box center [547, 232] width 14 height 22
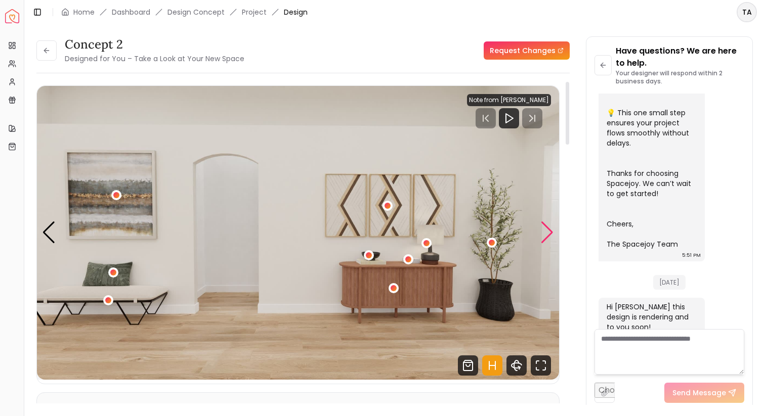
click at [547, 224] on div "Next slide" at bounding box center [547, 232] width 14 height 22
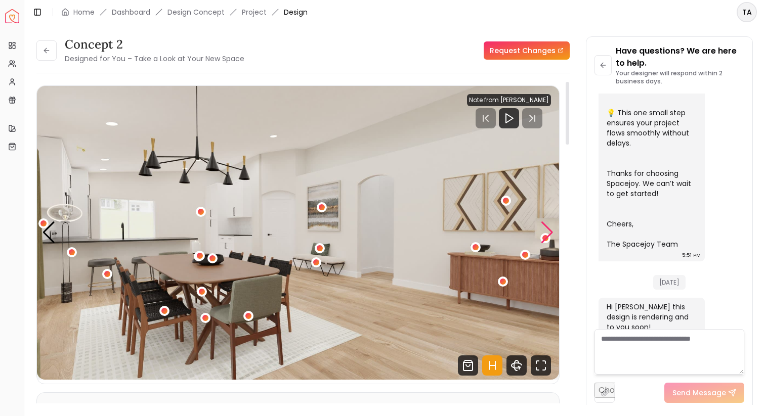
click at [547, 224] on div "Next slide" at bounding box center [547, 232] width 14 height 22
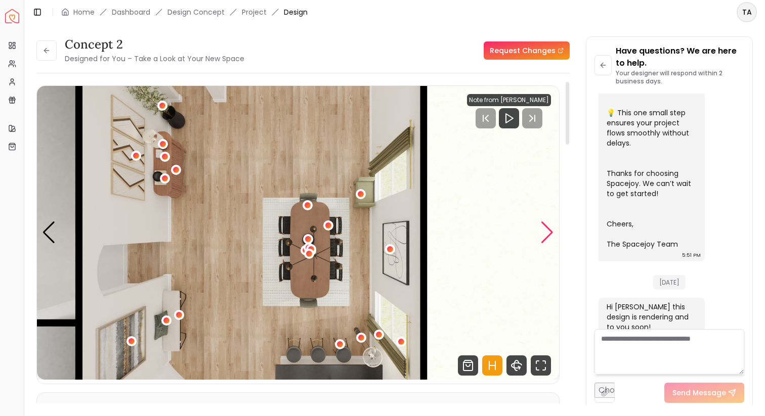
click at [547, 224] on div "Next slide" at bounding box center [547, 232] width 14 height 22
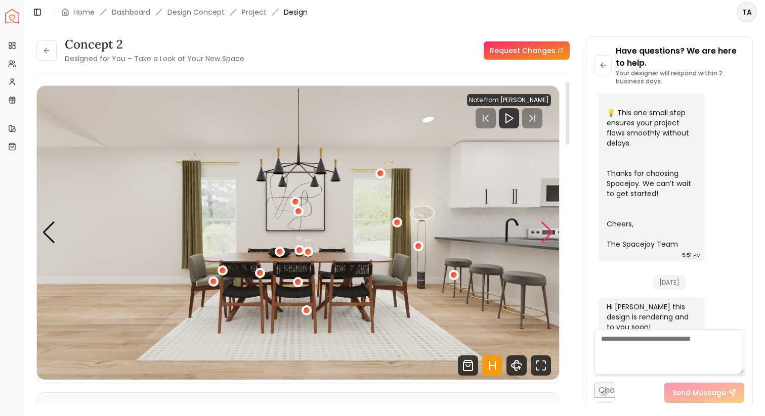
click at [546, 238] on div "Next slide" at bounding box center [547, 232] width 14 height 22
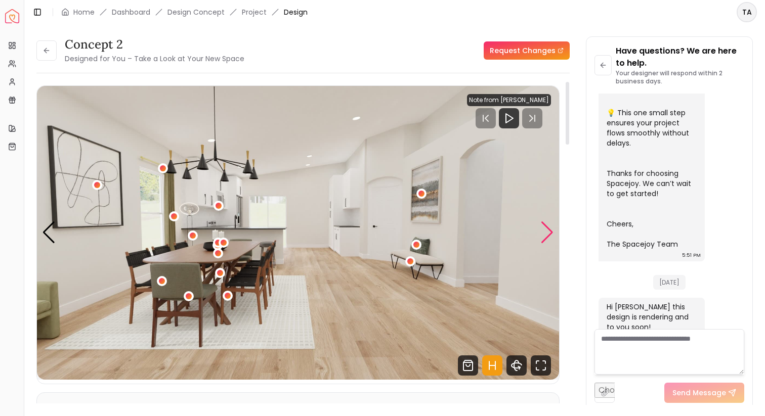
click at [546, 238] on div "Next slide" at bounding box center [547, 232] width 14 height 22
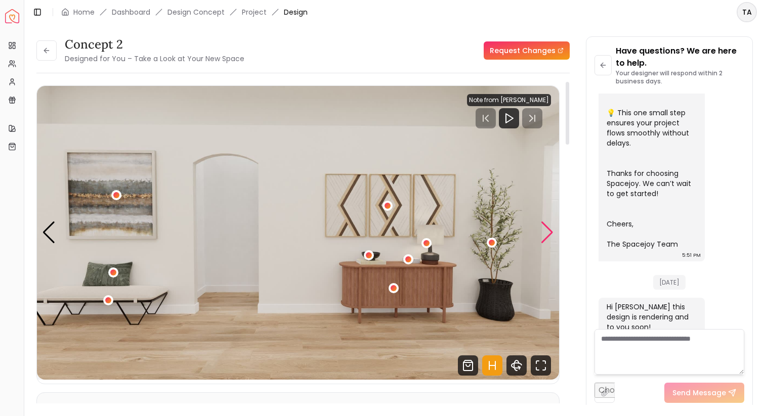
click at [546, 237] on div "Next slide" at bounding box center [547, 232] width 14 height 22
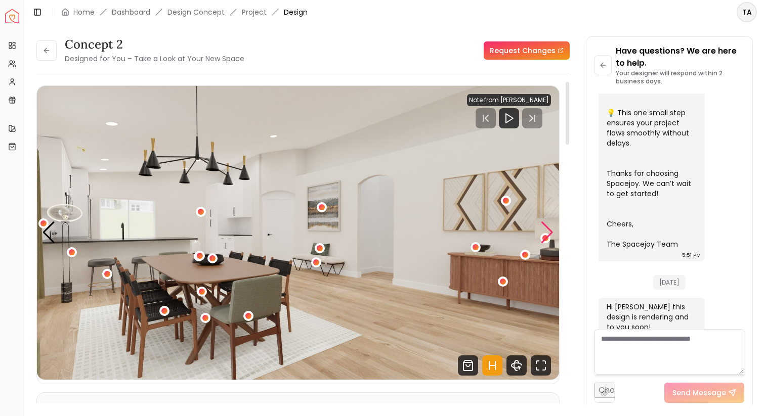
click at [546, 237] on div "Next slide" at bounding box center [547, 232] width 14 height 22
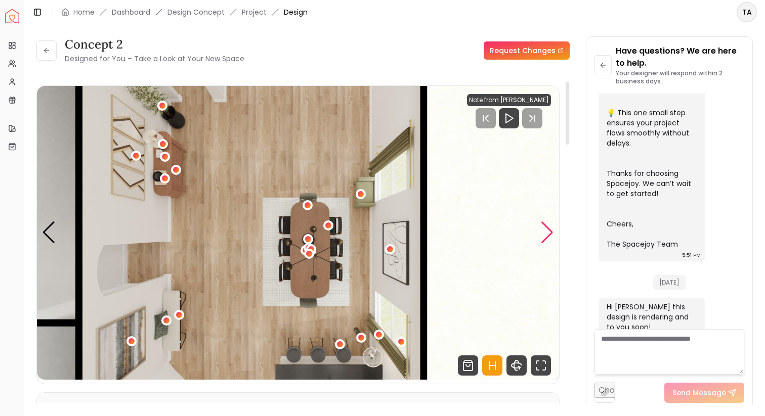
click at [546, 237] on div "Next slide" at bounding box center [547, 232] width 14 height 22
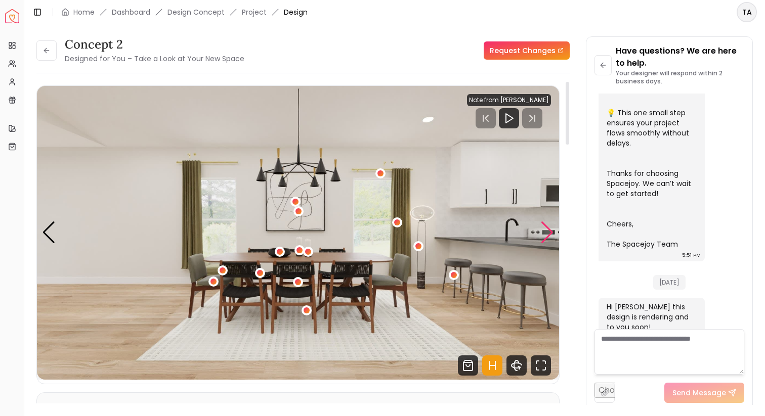
click at [546, 237] on div "Next slide" at bounding box center [547, 232] width 14 height 22
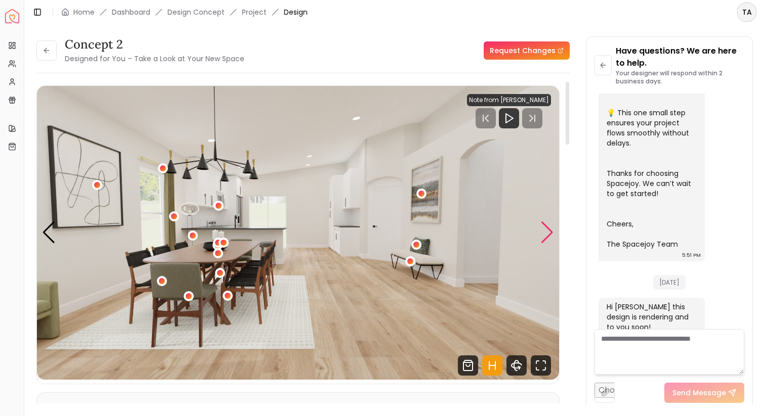
click at [546, 237] on div "Next slide" at bounding box center [547, 232] width 14 height 22
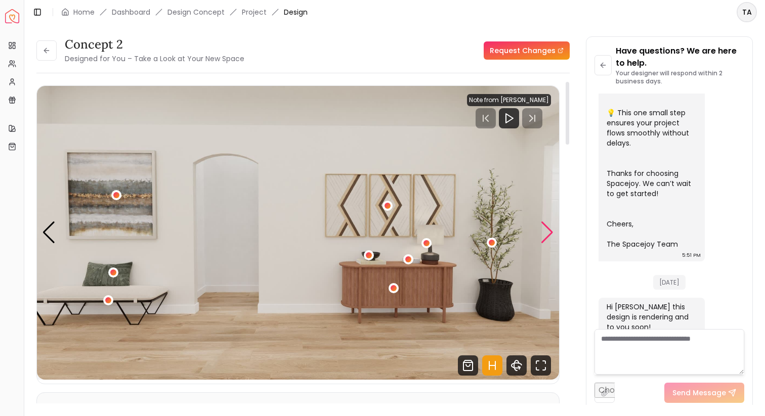
click at [546, 237] on div "Next slide" at bounding box center [547, 232] width 14 height 22
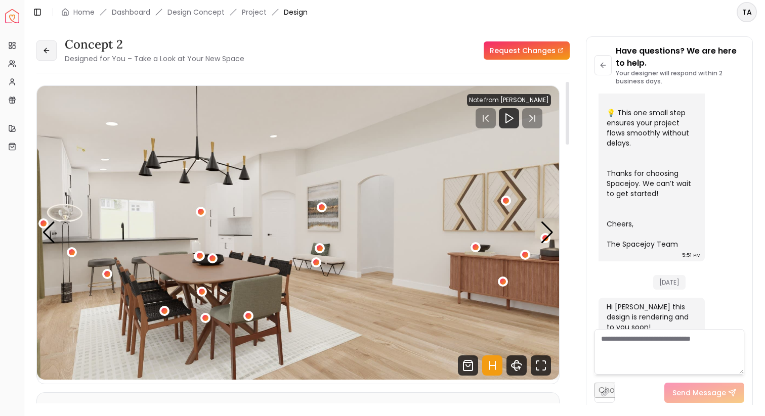
click at [42, 55] on button at bounding box center [46, 50] width 20 height 20
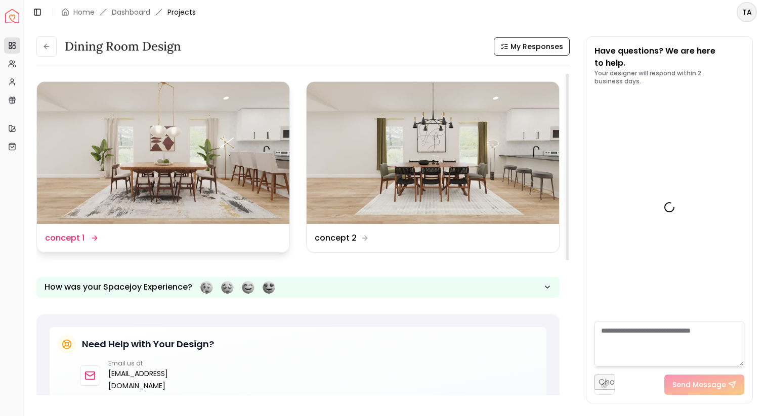
click at [240, 189] on img at bounding box center [163, 153] width 252 height 142
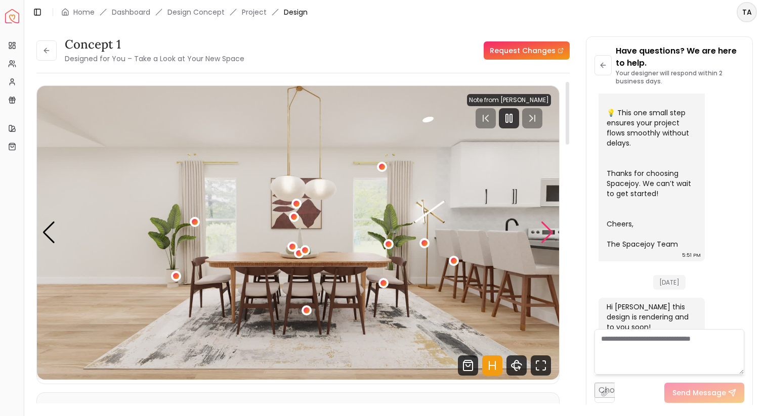
click at [552, 230] on div "Next slide" at bounding box center [547, 232] width 14 height 22
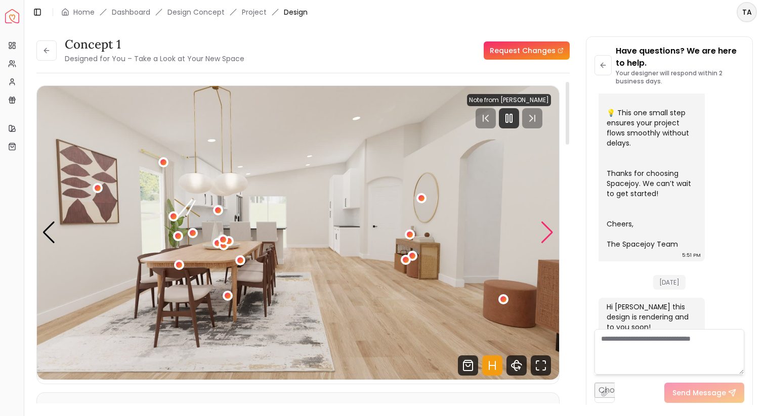
click at [552, 230] on div "Next slide" at bounding box center [547, 232] width 14 height 22
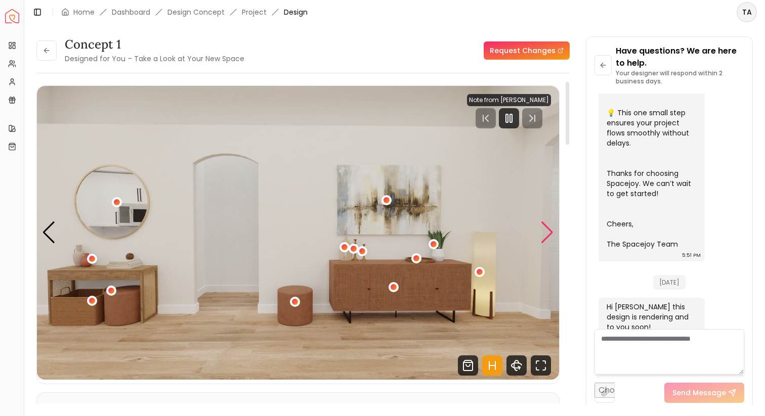
click at [548, 230] on div "Next slide" at bounding box center [547, 232] width 14 height 22
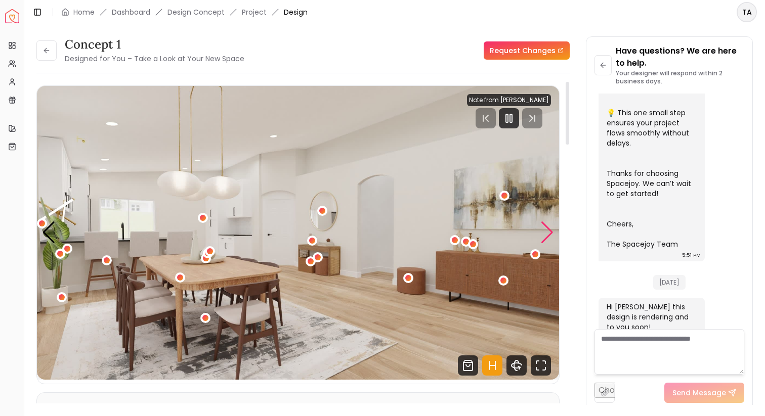
click at [548, 230] on div "Next slide" at bounding box center [547, 232] width 14 height 22
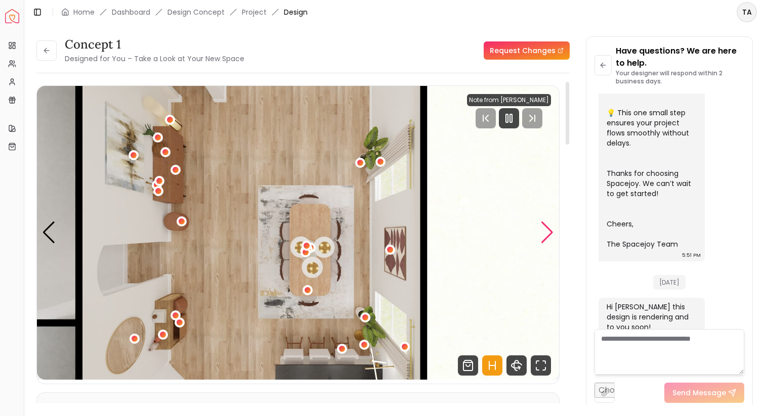
click at [548, 230] on div "Next slide" at bounding box center [547, 232] width 14 height 22
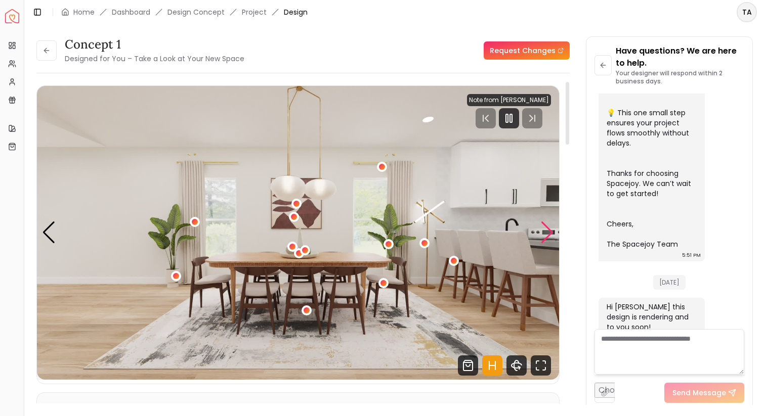
click at [548, 230] on div "Next slide" at bounding box center [547, 232] width 14 height 22
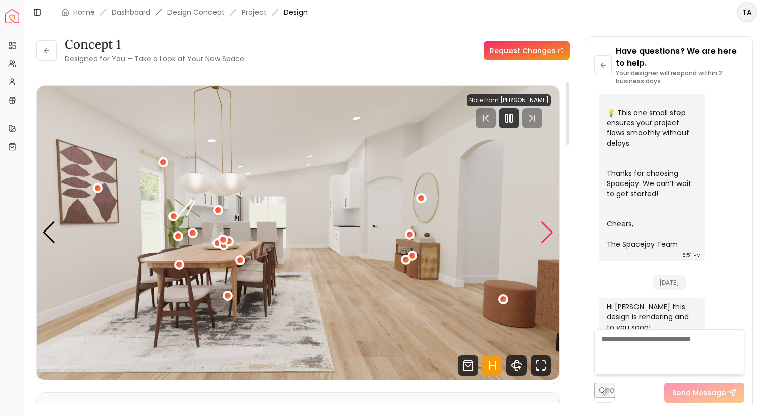
click at [548, 230] on div "Next slide" at bounding box center [547, 232] width 14 height 22
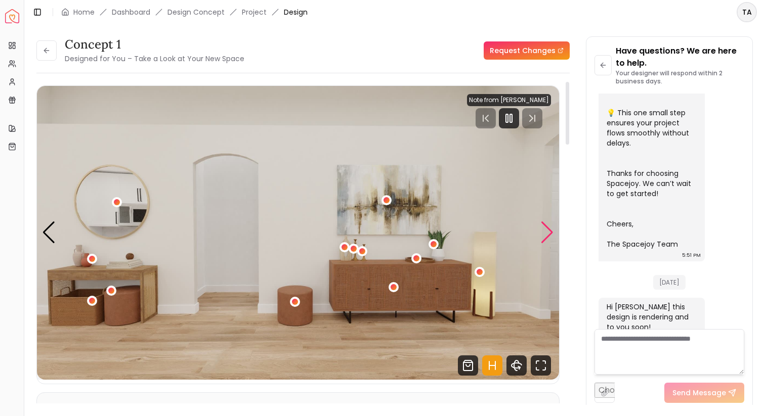
click at [548, 230] on div "Next slide" at bounding box center [547, 232] width 14 height 22
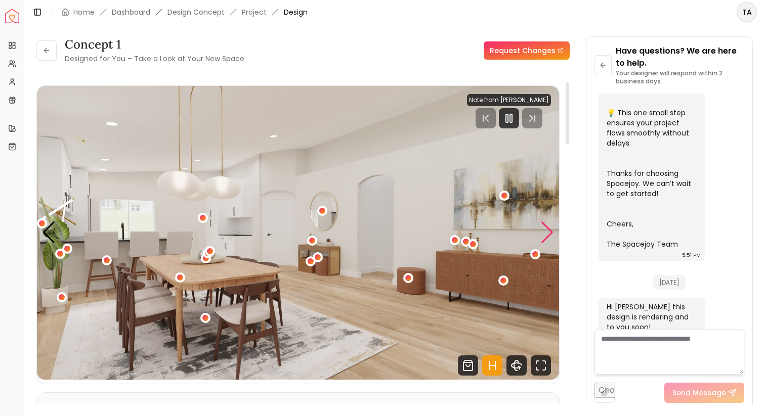
click at [548, 230] on div "Next slide" at bounding box center [547, 232] width 14 height 22
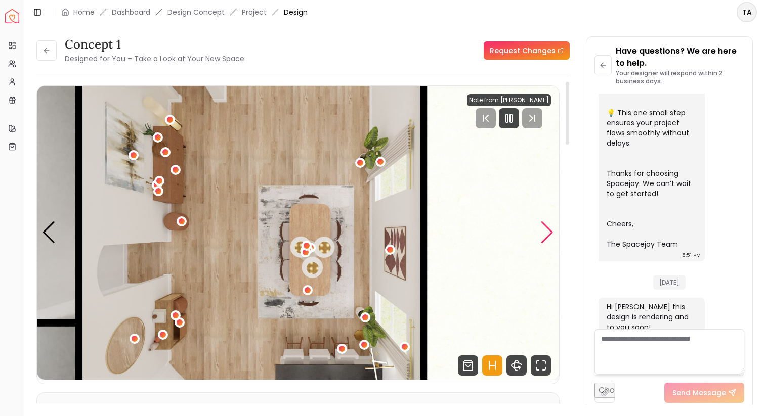
click at [548, 230] on div "Next slide" at bounding box center [547, 232] width 14 height 22
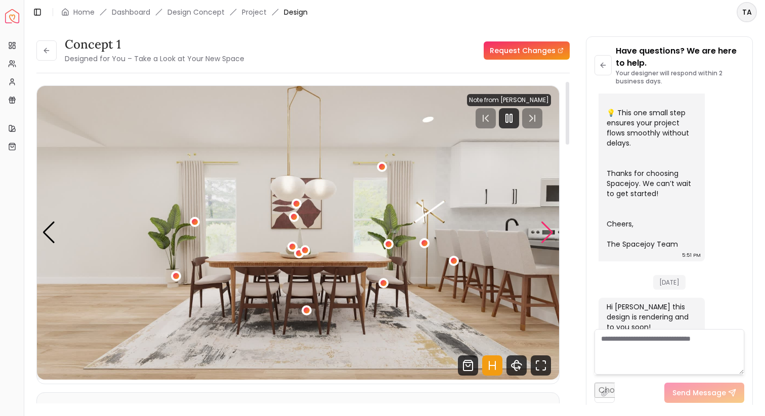
click at [548, 230] on div "Next slide" at bounding box center [547, 232] width 14 height 22
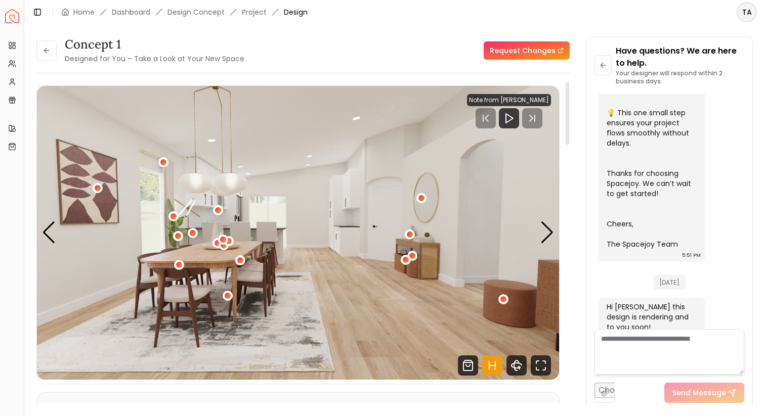
scroll to position [1, 0]
click at [552, 227] on div "Next slide" at bounding box center [547, 232] width 14 height 22
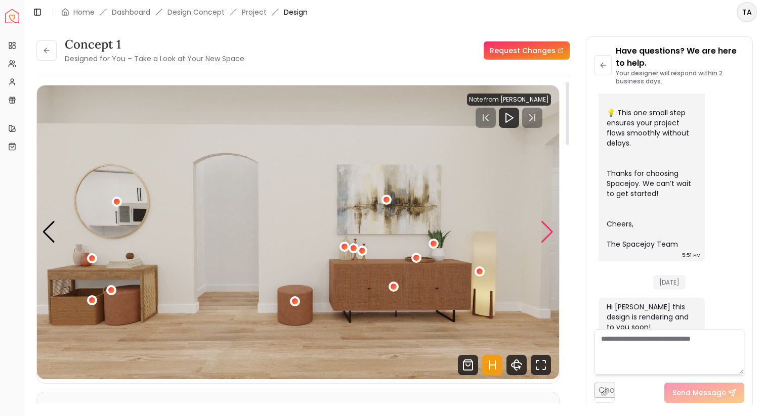
click at [549, 227] on div "Next slide" at bounding box center [547, 232] width 14 height 22
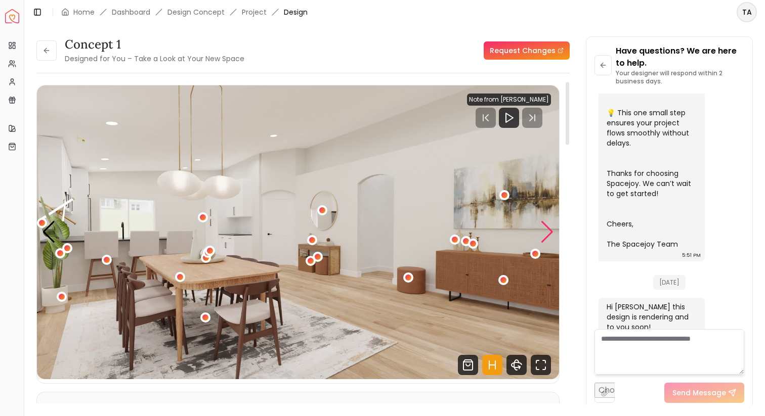
click at [549, 227] on div "Next slide" at bounding box center [547, 232] width 14 height 22
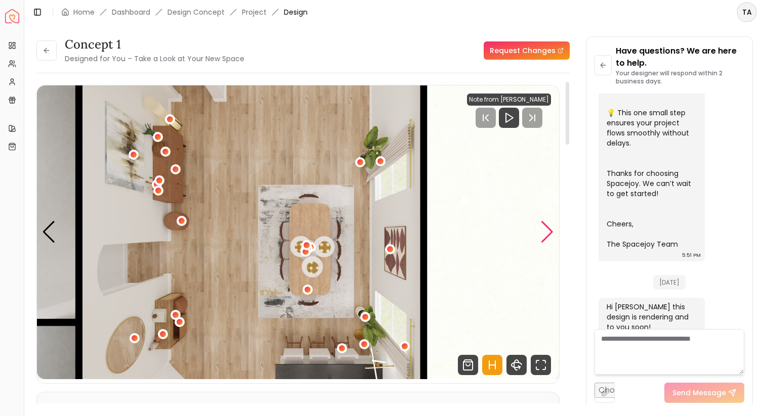
click at [549, 227] on div "Next slide" at bounding box center [547, 232] width 14 height 22
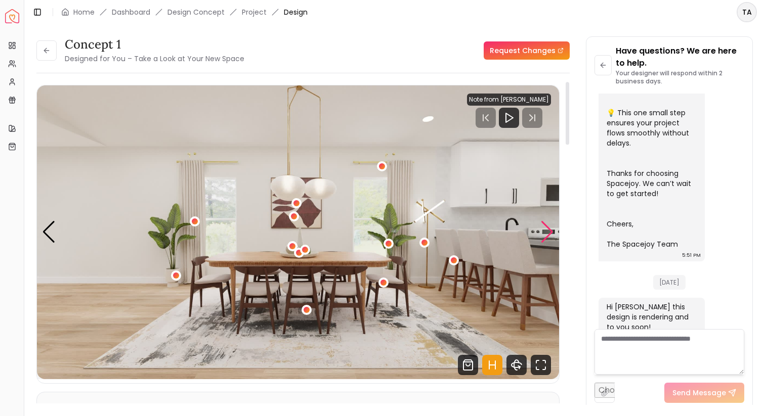
click at [549, 227] on div "Next slide" at bounding box center [547, 232] width 14 height 22
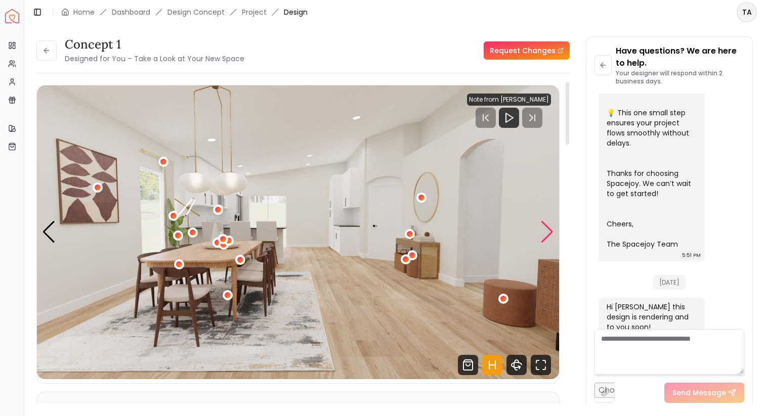
click at [549, 227] on div "Next slide" at bounding box center [547, 232] width 14 height 22
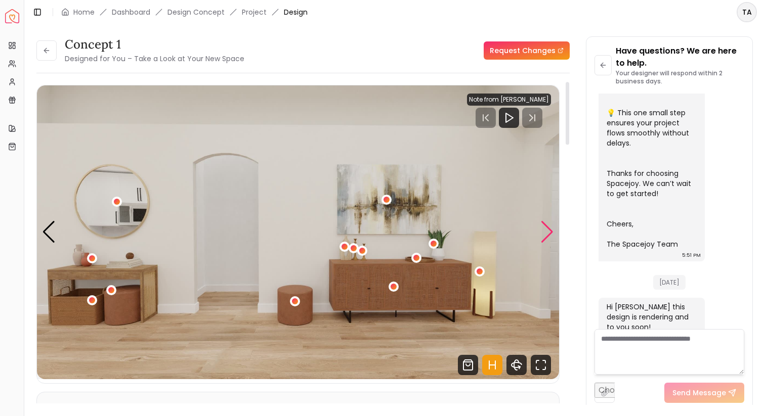
click at [549, 227] on div "Next slide" at bounding box center [547, 232] width 14 height 22
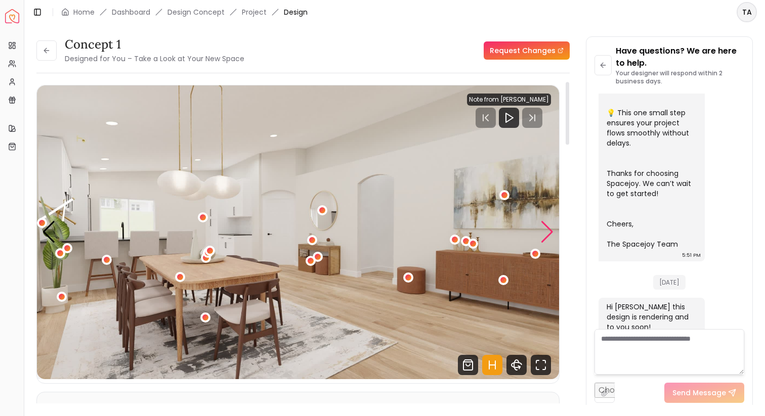
click at [546, 227] on div "Next slide" at bounding box center [547, 232] width 14 height 22
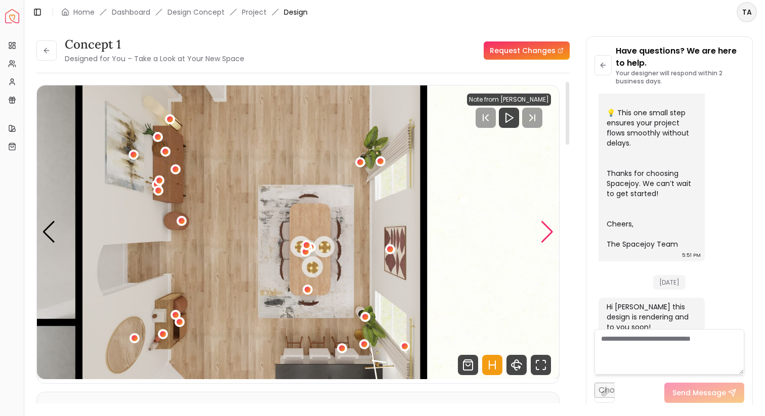
click at [546, 227] on div "Next slide" at bounding box center [547, 232] width 14 height 22
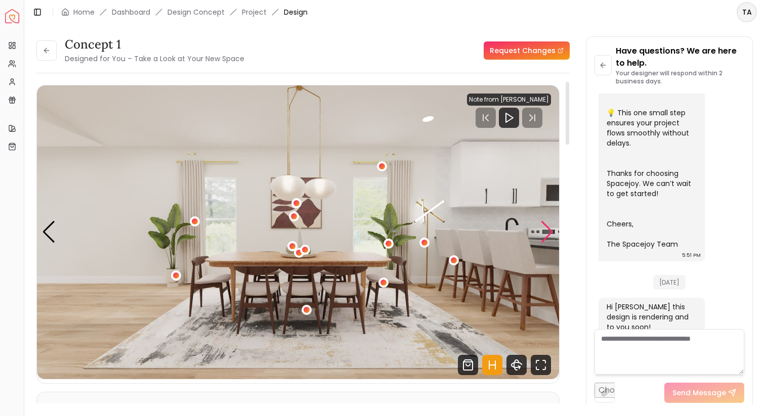
click at [546, 227] on div "Next slide" at bounding box center [547, 232] width 14 height 22
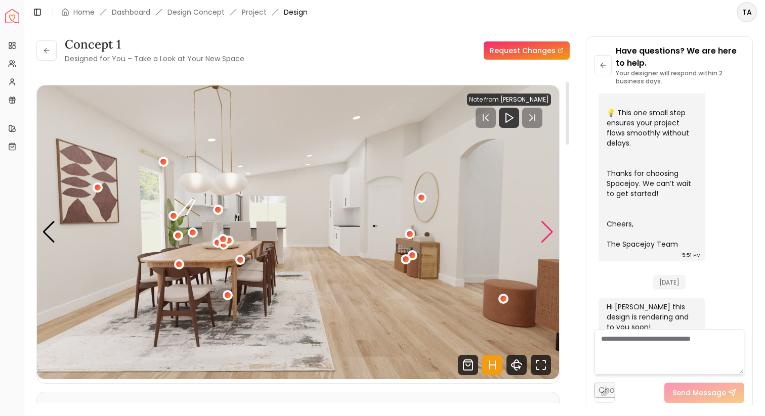
click at [546, 227] on div "Next slide" at bounding box center [547, 232] width 14 height 22
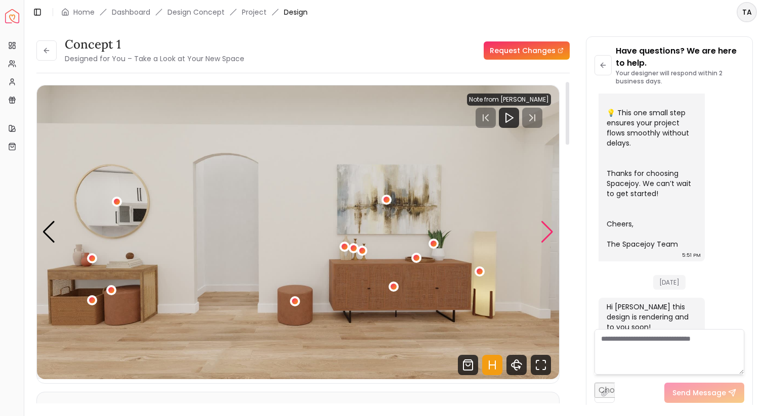
click at [546, 227] on div "Next slide" at bounding box center [547, 232] width 14 height 22
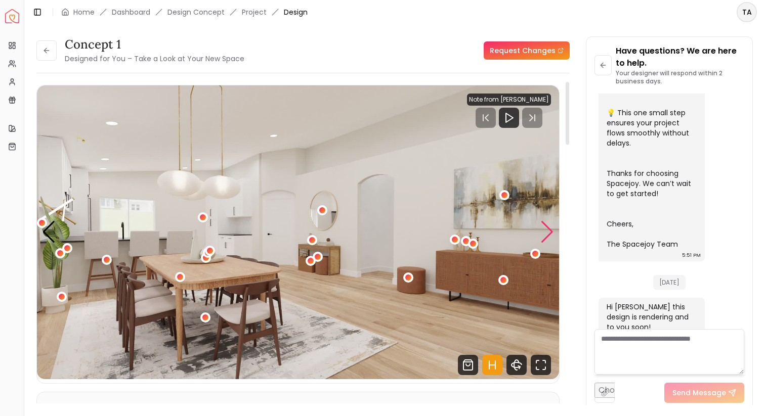
click at [546, 227] on div "Next slide" at bounding box center [547, 232] width 14 height 22
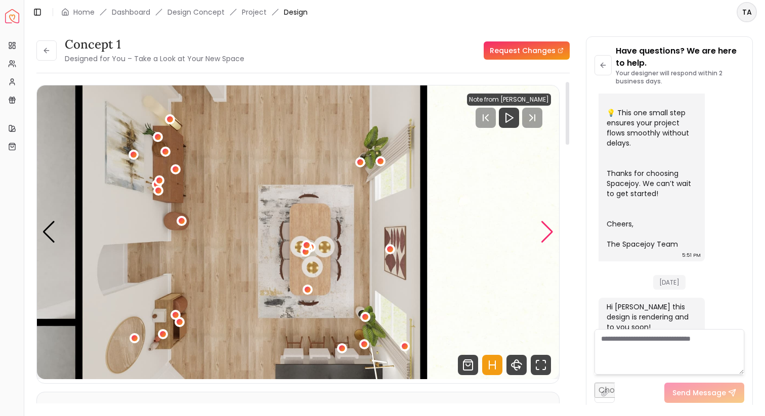
click at [546, 227] on div "Next slide" at bounding box center [547, 232] width 14 height 22
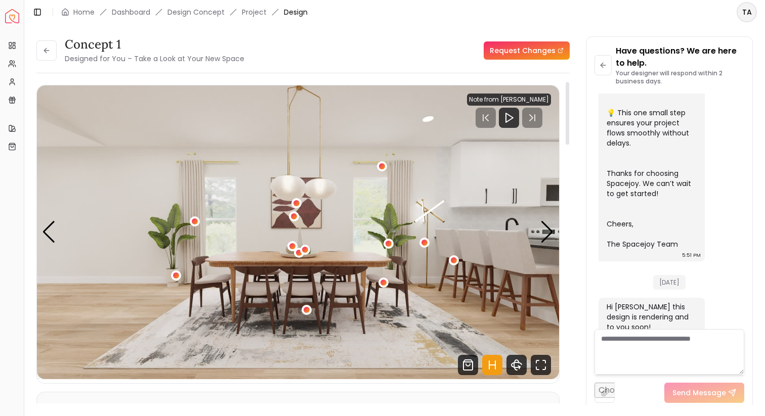
click at [497, 361] on icon "Hotspots Toggle" at bounding box center [492, 365] width 20 height 20
click at [505, 194] on img "1 / 5" at bounding box center [298, 232] width 522 height 294
click at [506, 194] on img "1 / 5" at bounding box center [298, 232] width 522 height 294
click at [549, 232] on div "Next slide" at bounding box center [547, 232] width 14 height 22
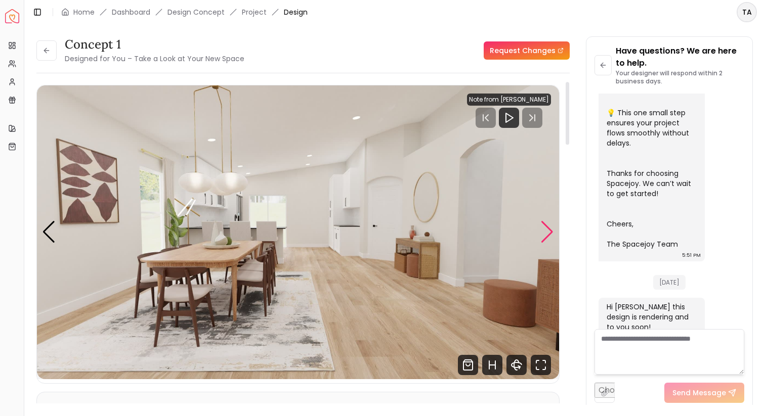
click at [549, 232] on div "Next slide" at bounding box center [547, 232] width 14 height 22
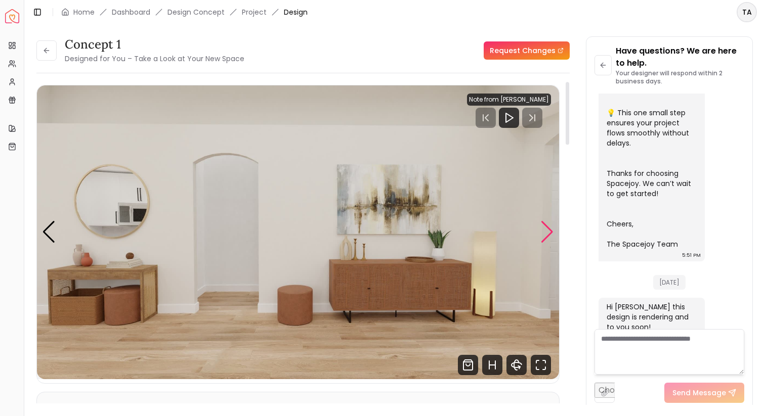
click at [548, 231] on div "Next slide" at bounding box center [547, 232] width 14 height 22
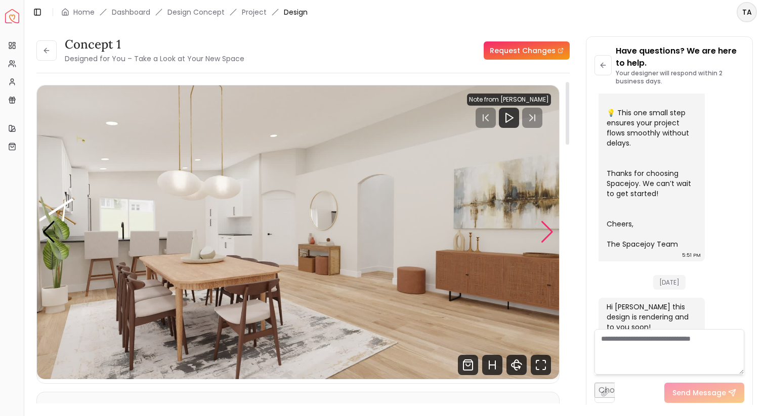
click at [548, 231] on div "Next slide" at bounding box center [547, 232] width 14 height 22
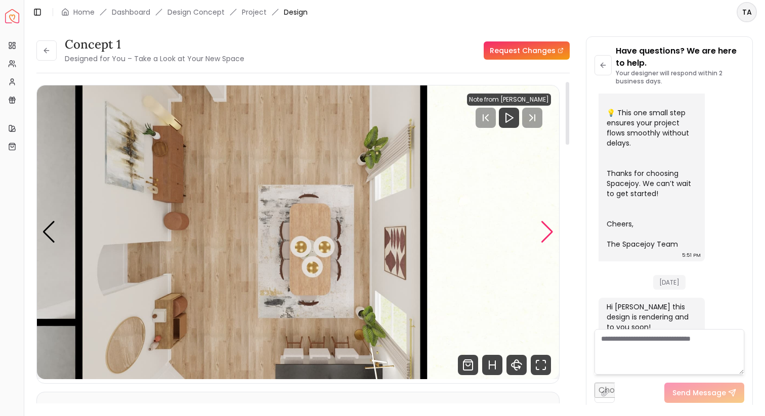
click at [548, 231] on div "Next slide" at bounding box center [547, 232] width 14 height 22
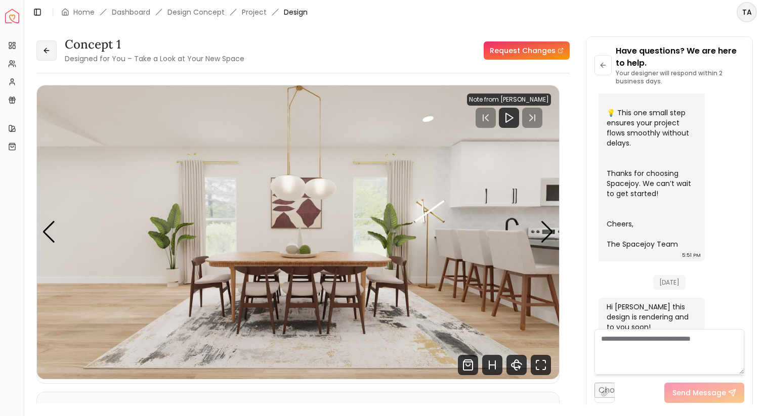
click at [52, 52] on button at bounding box center [46, 50] width 20 height 20
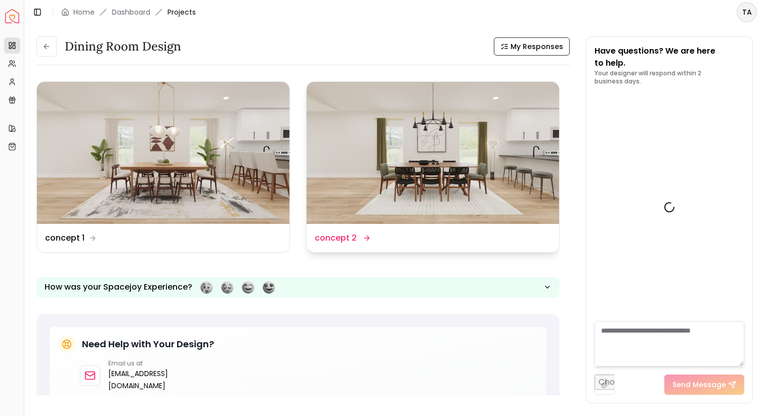
scroll to position [432, 0]
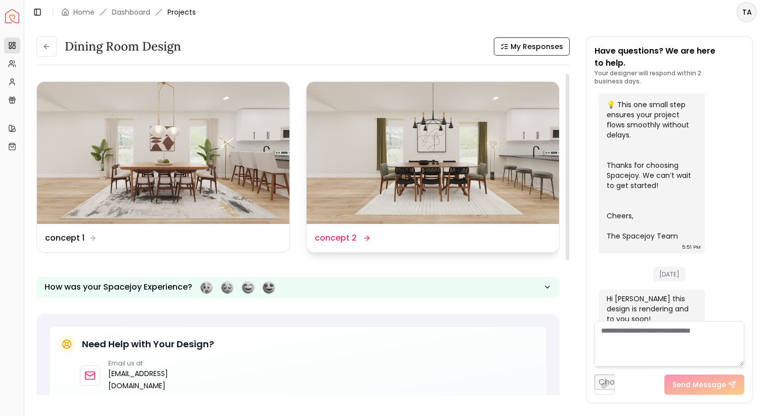
click at [378, 136] on img at bounding box center [432, 153] width 252 height 142
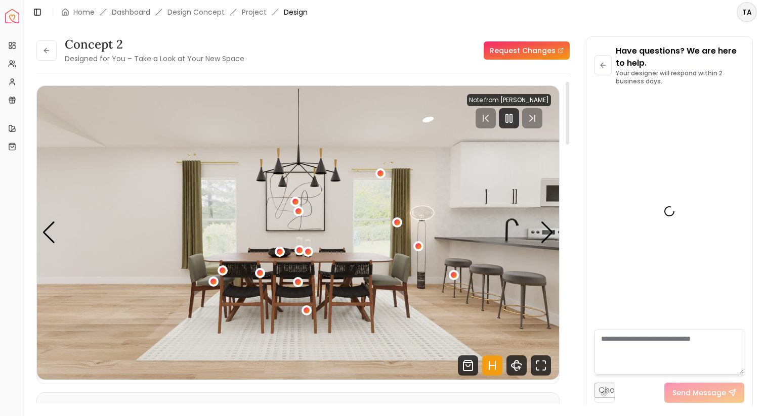
scroll to position [424, 0]
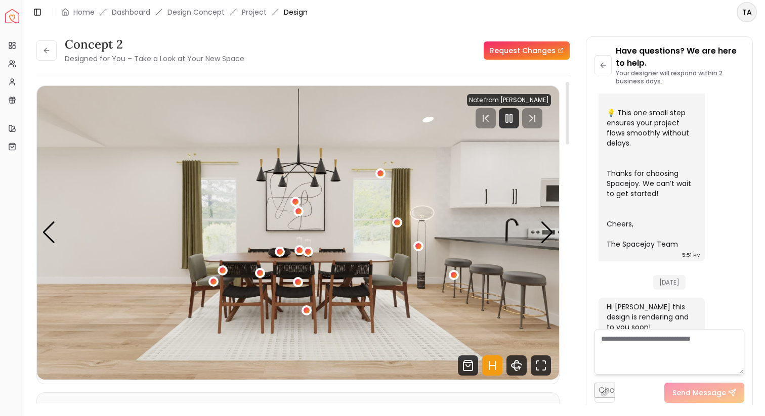
click at [496, 355] on icon "Hotspots Toggle" at bounding box center [492, 365] width 20 height 20
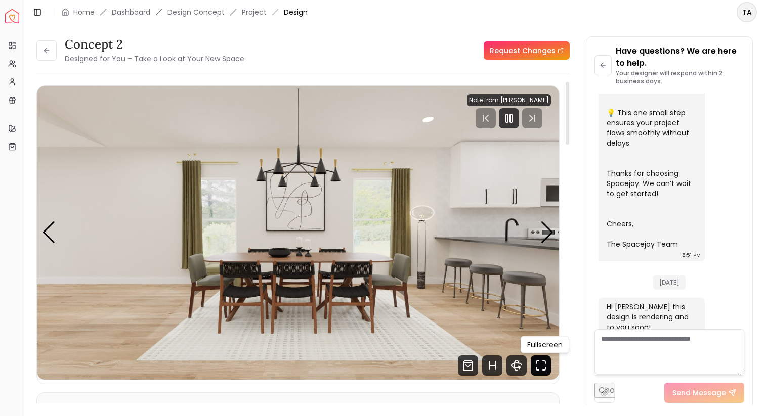
click at [546, 357] on icon "Fullscreen" at bounding box center [540, 365] width 20 height 20
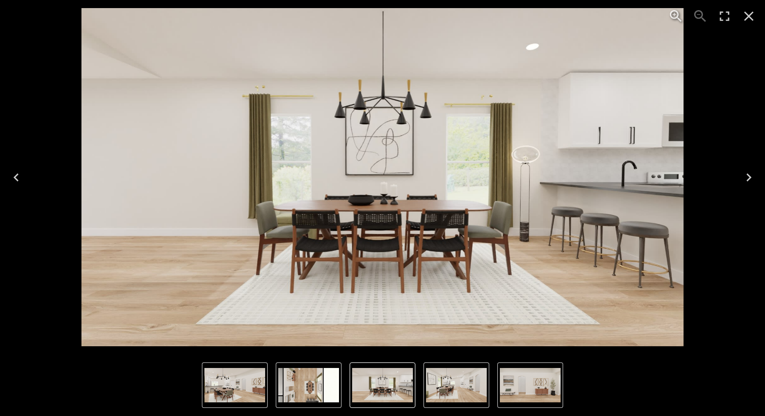
click at [752, 169] on icon "Next" at bounding box center [748, 177] width 16 height 16
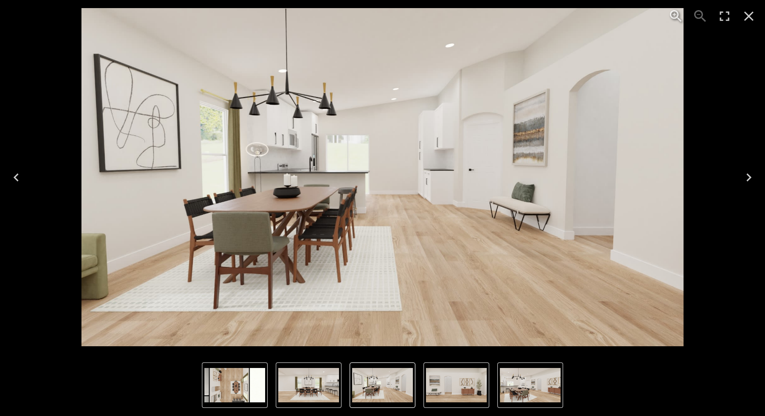
click at [752, 170] on icon "Next" at bounding box center [748, 177] width 16 height 16
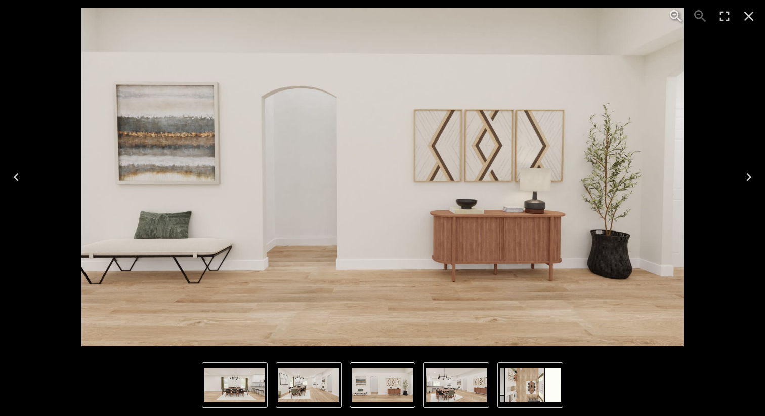
click at [752, 170] on icon "Next" at bounding box center [748, 177] width 16 height 16
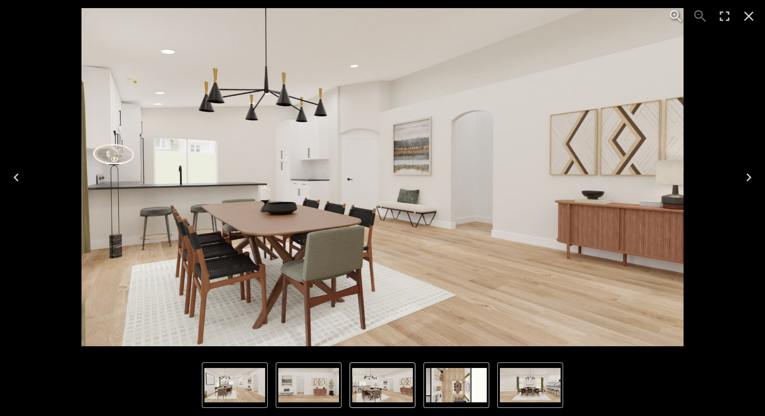
click at [750, 172] on icon "Next" at bounding box center [748, 177] width 16 height 16
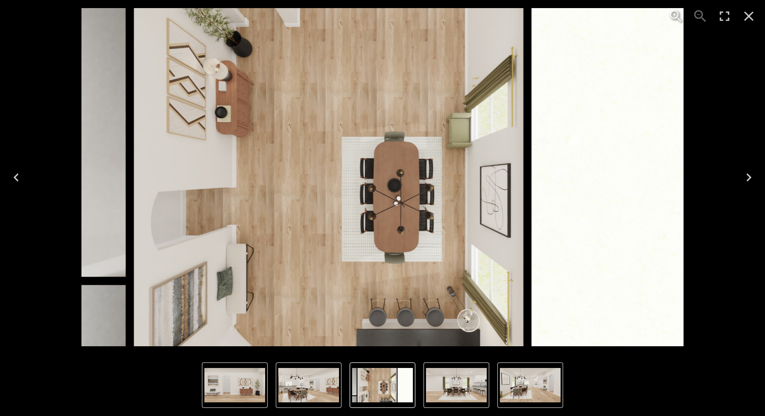
click at [749, 176] on icon "Next" at bounding box center [748, 177] width 5 height 8
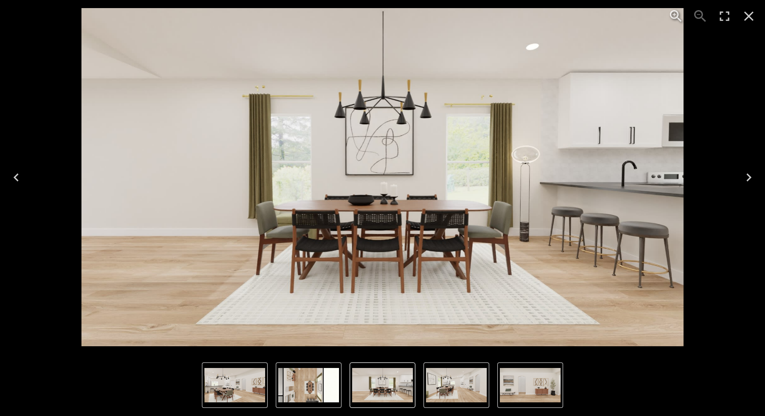
click at [750, 175] on icon "Next" at bounding box center [748, 177] width 16 height 16
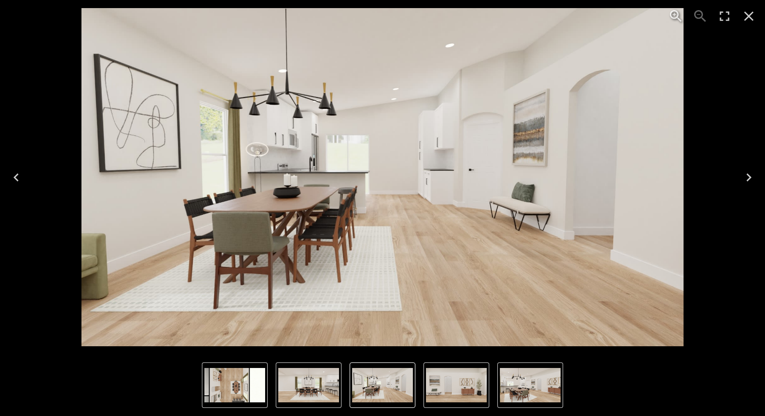
click at [750, 174] on icon "Next" at bounding box center [748, 177] width 16 height 16
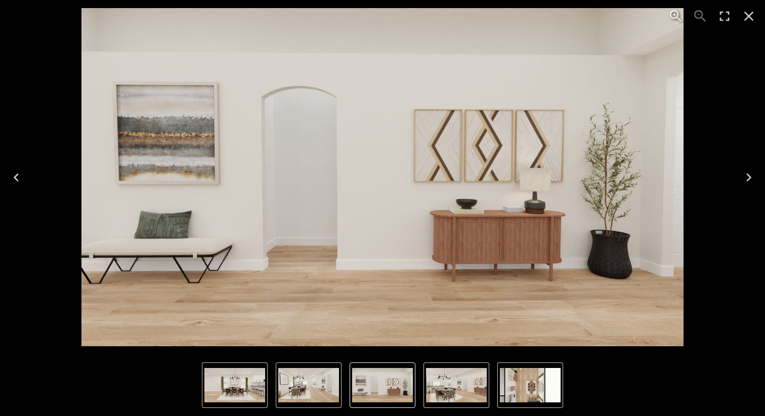
click at [750, 175] on icon "Next" at bounding box center [748, 177] width 16 height 16
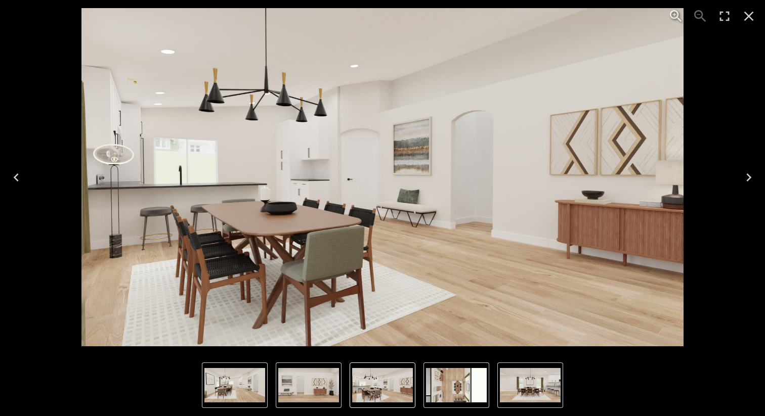
click at [753, 10] on icon "Close" at bounding box center [748, 16] width 16 height 16
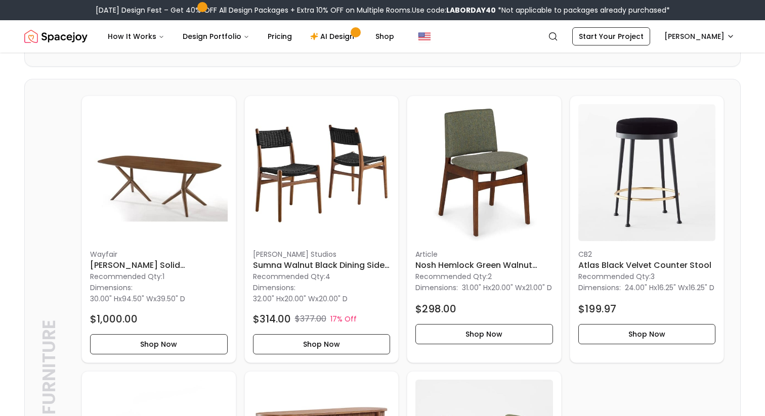
scroll to position [525, 0]
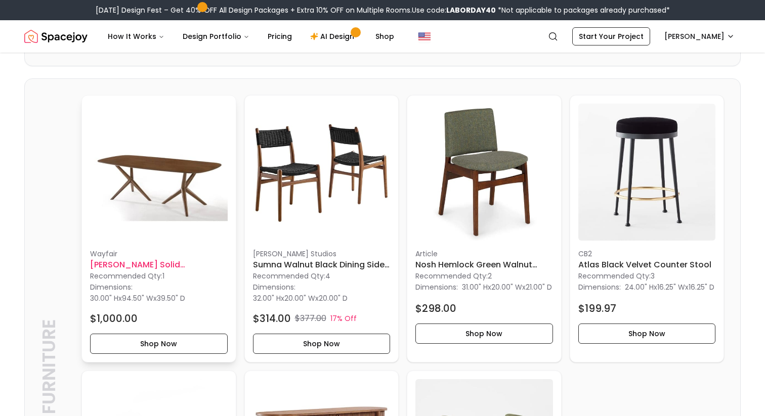
click at [145, 268] on h6 "[PERSON_NAME] Solid [PERSON_NAME] Dining Table" at bounding box center [159, 265] width 138 height 12
click at [124, 342] on button "Shop Now" at bounding box center [159, 344] width 138 height 20
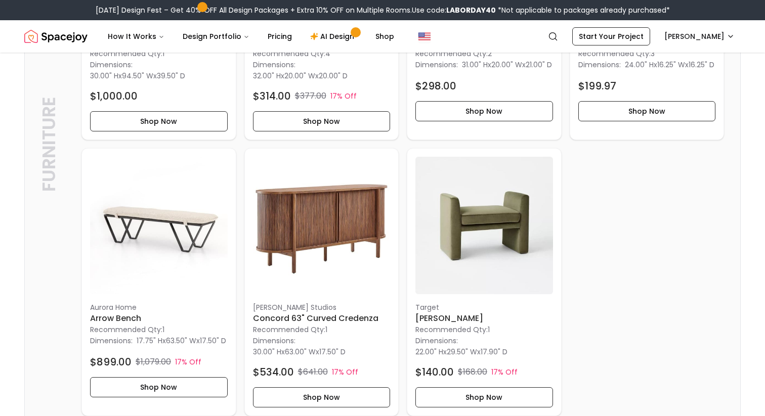
scroll to position [758, 0]
